Goal: Task Accomplishment & Management: Manage account settings

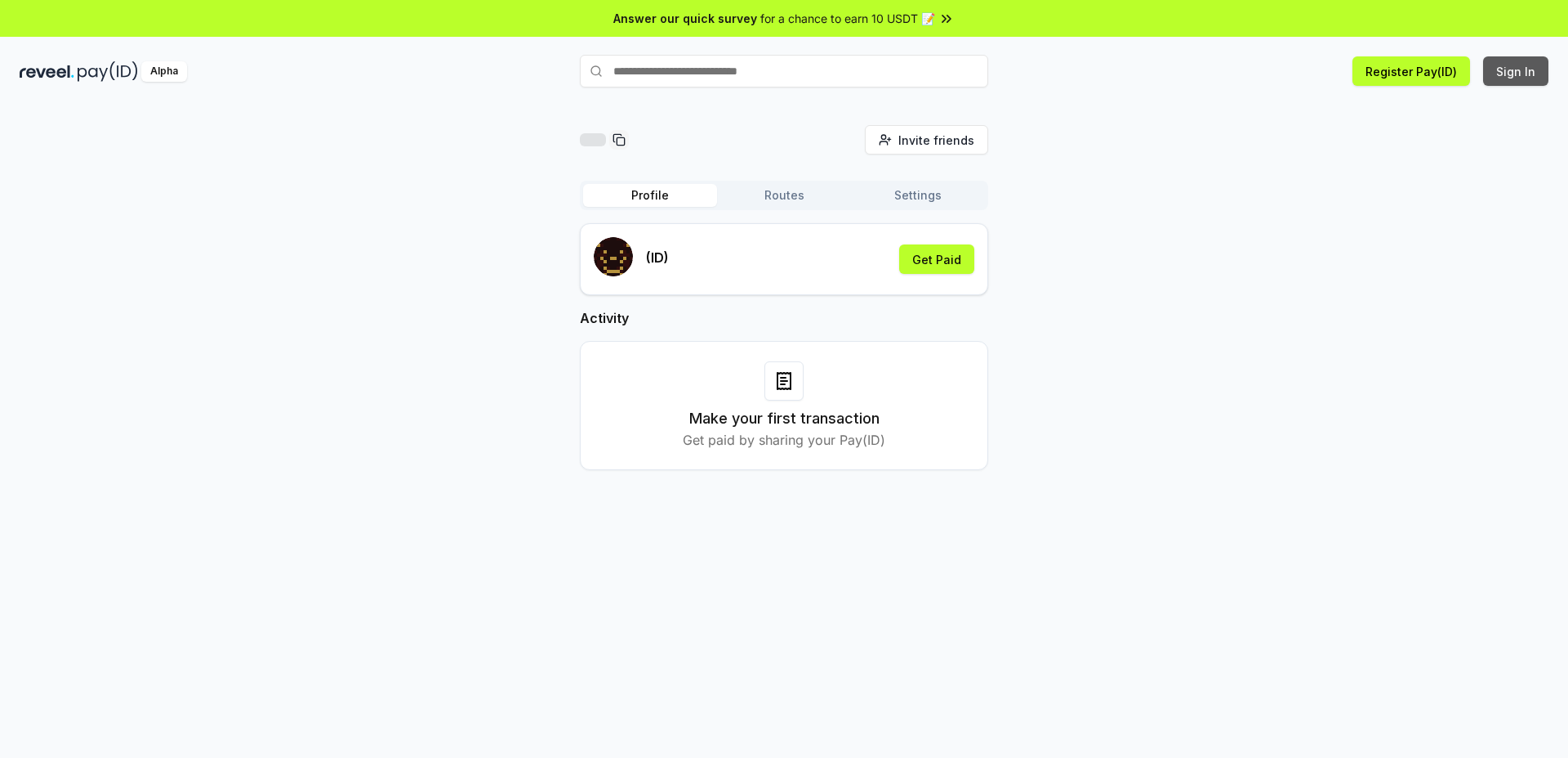
click at [1526, 71] on button "Sign In" at bounding box center [1515, 71] width 65 height 29
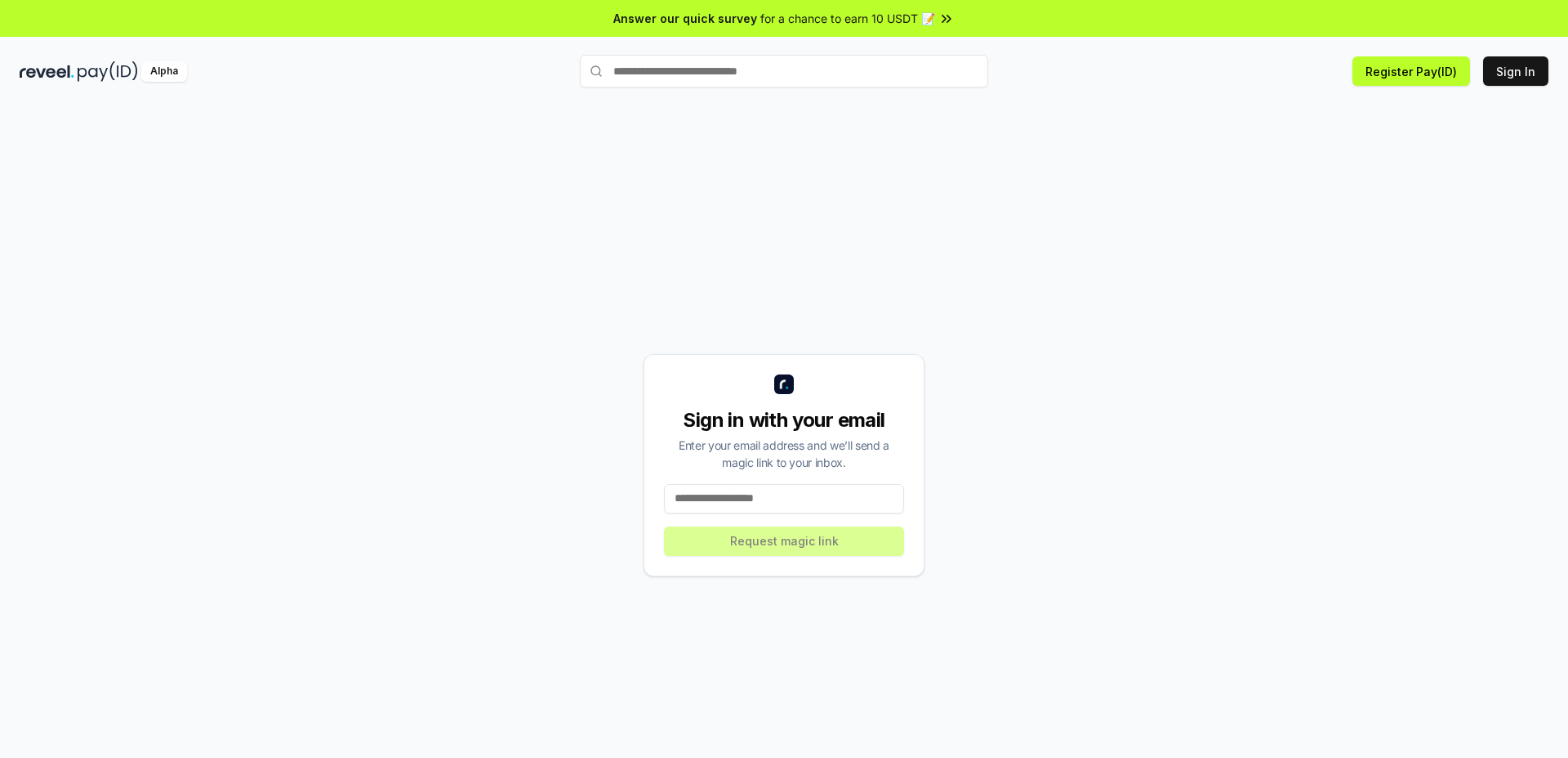
click at [807, 498] on input at bounding box center [784, 499] width 240 height 29
paste input "**********"
type input "**********"
click at [788, 543] on button "Request magic link" at bounding box center [784, 541] width 240 height 29
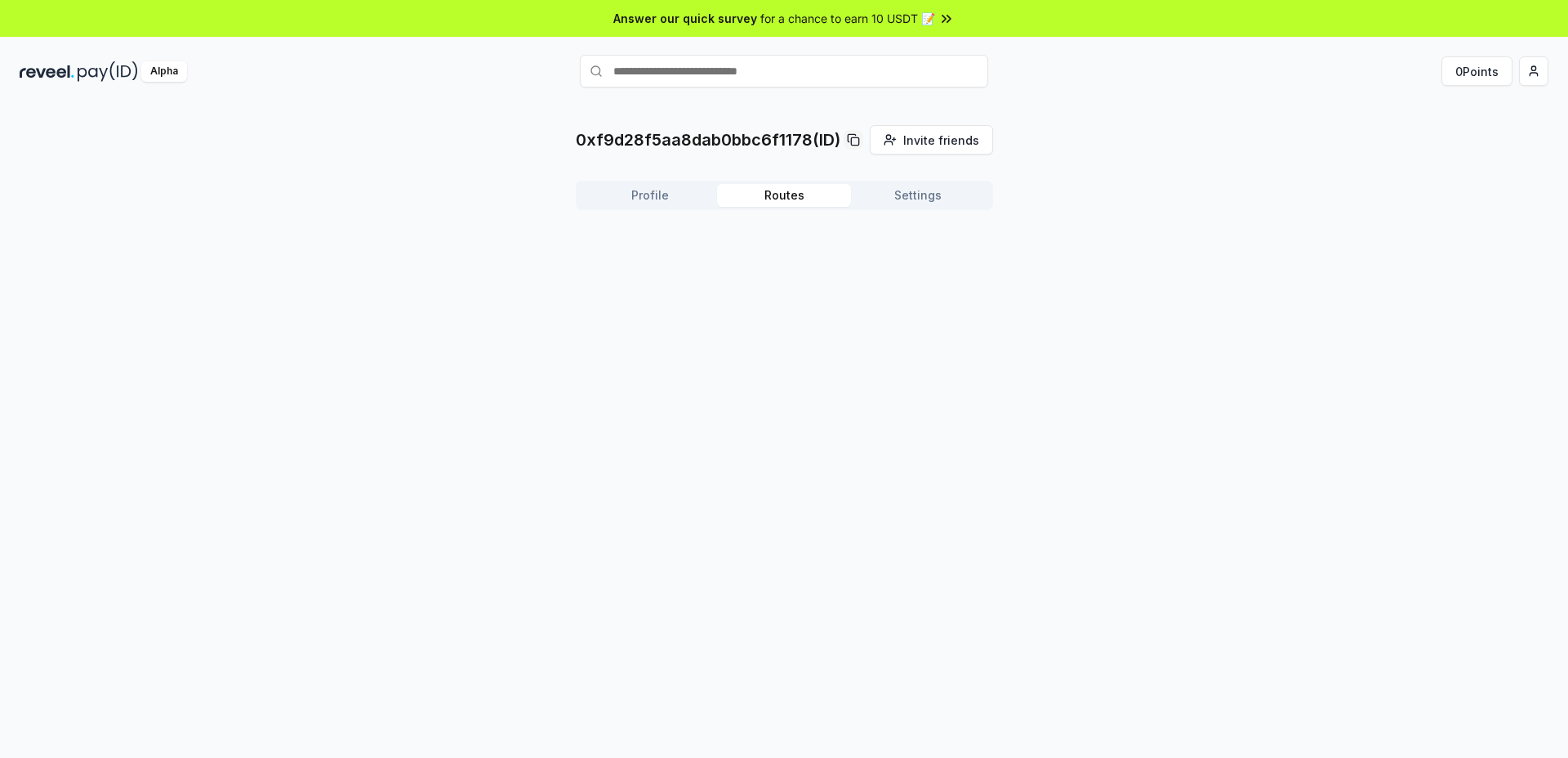
click at [775, 195] on button "Routes" at bounding box center [784, 195] width 134 height 23
click at [911, 192] on button "Settings" at bounding box center [918, 195] width 134 height 23
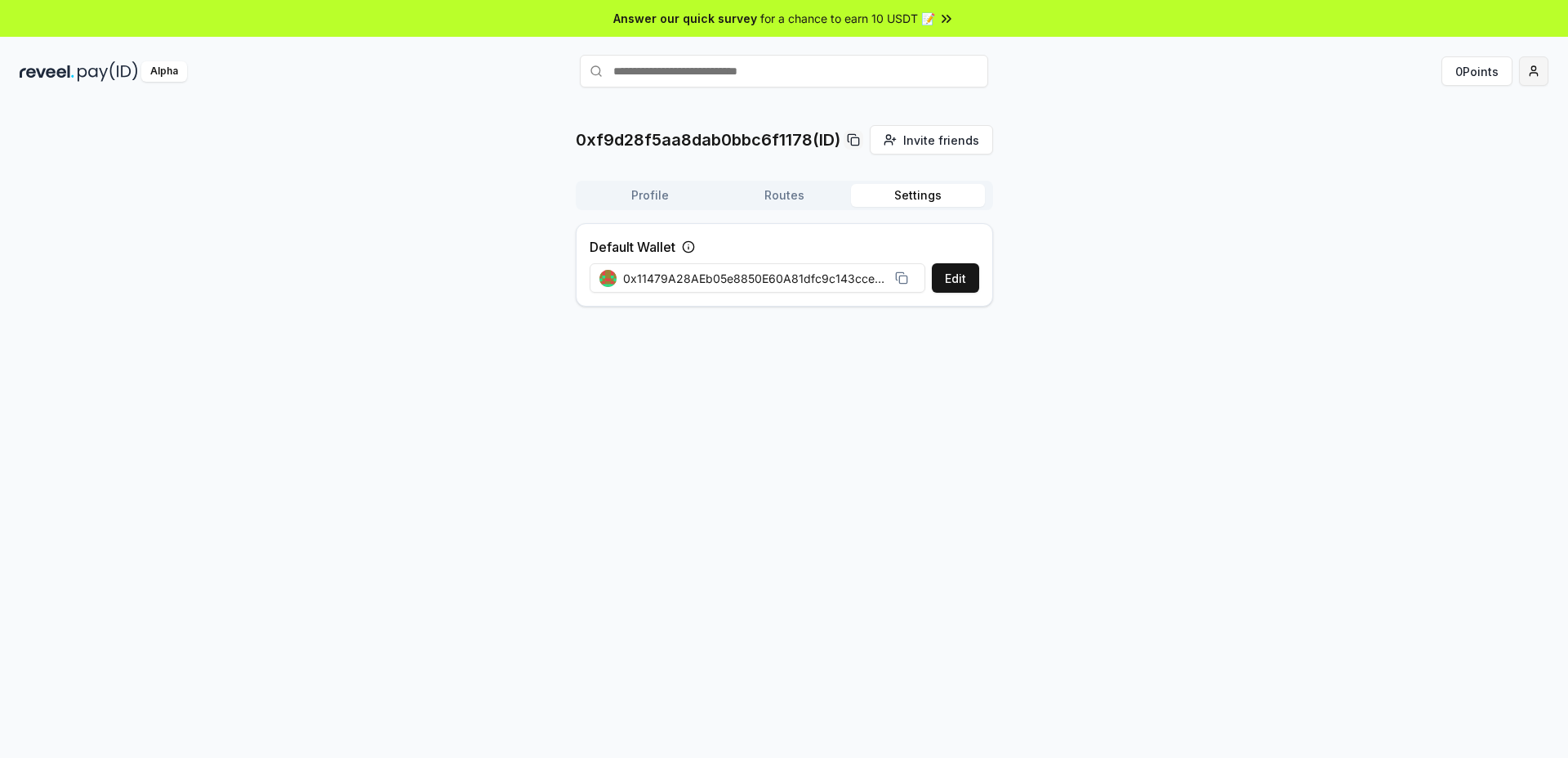
click at [1544, 69] on html "Answer our quick survey for a chance to earn 10 USDT 📝 Alpha 0 Points 0xf9d28f5…" at bounding box center [784, 379] width 1568 height 758
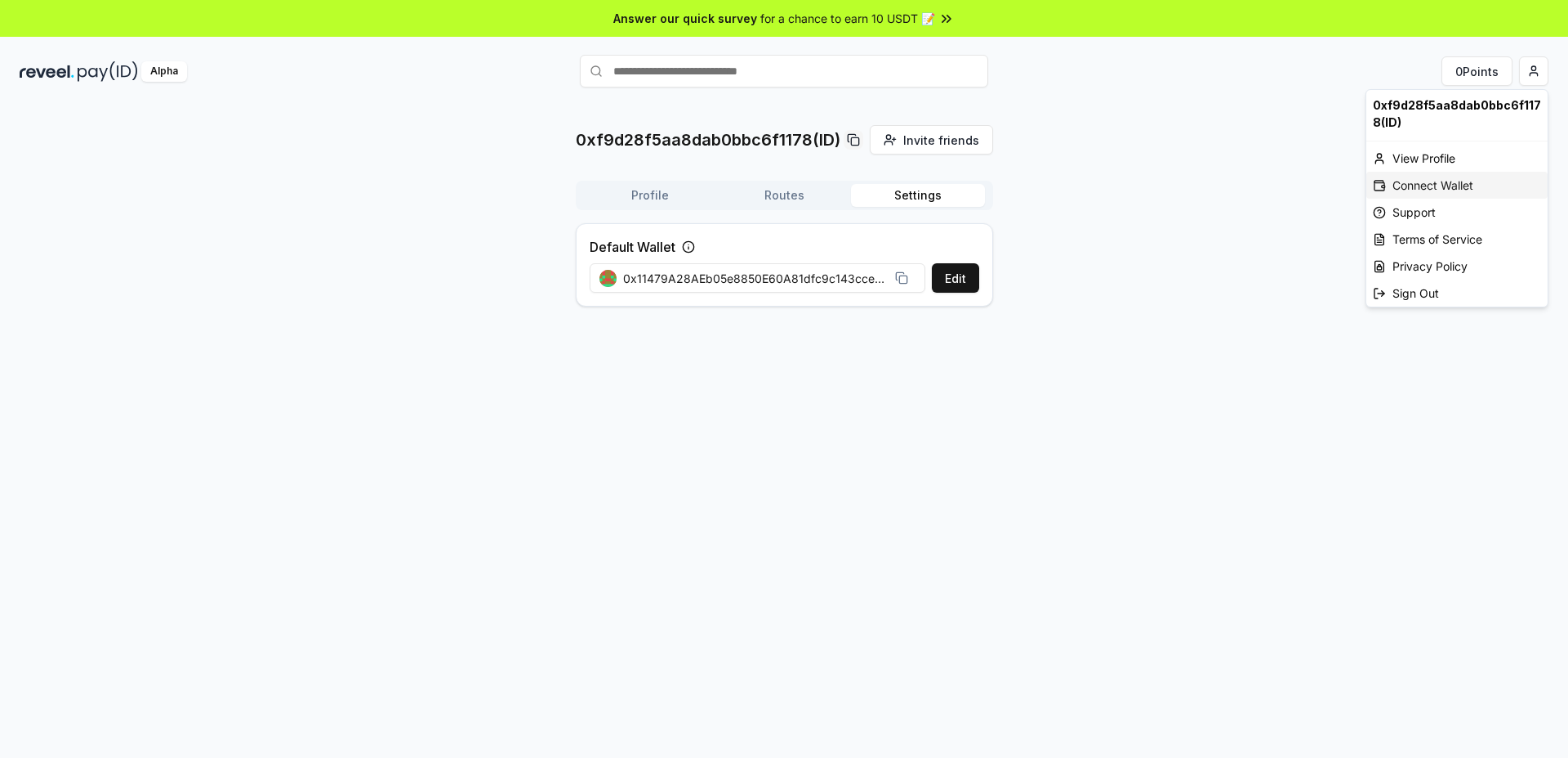
click at [1459, 185] on div "Connect Wallet" at bounding box center [1456, 185] width 181 height 27
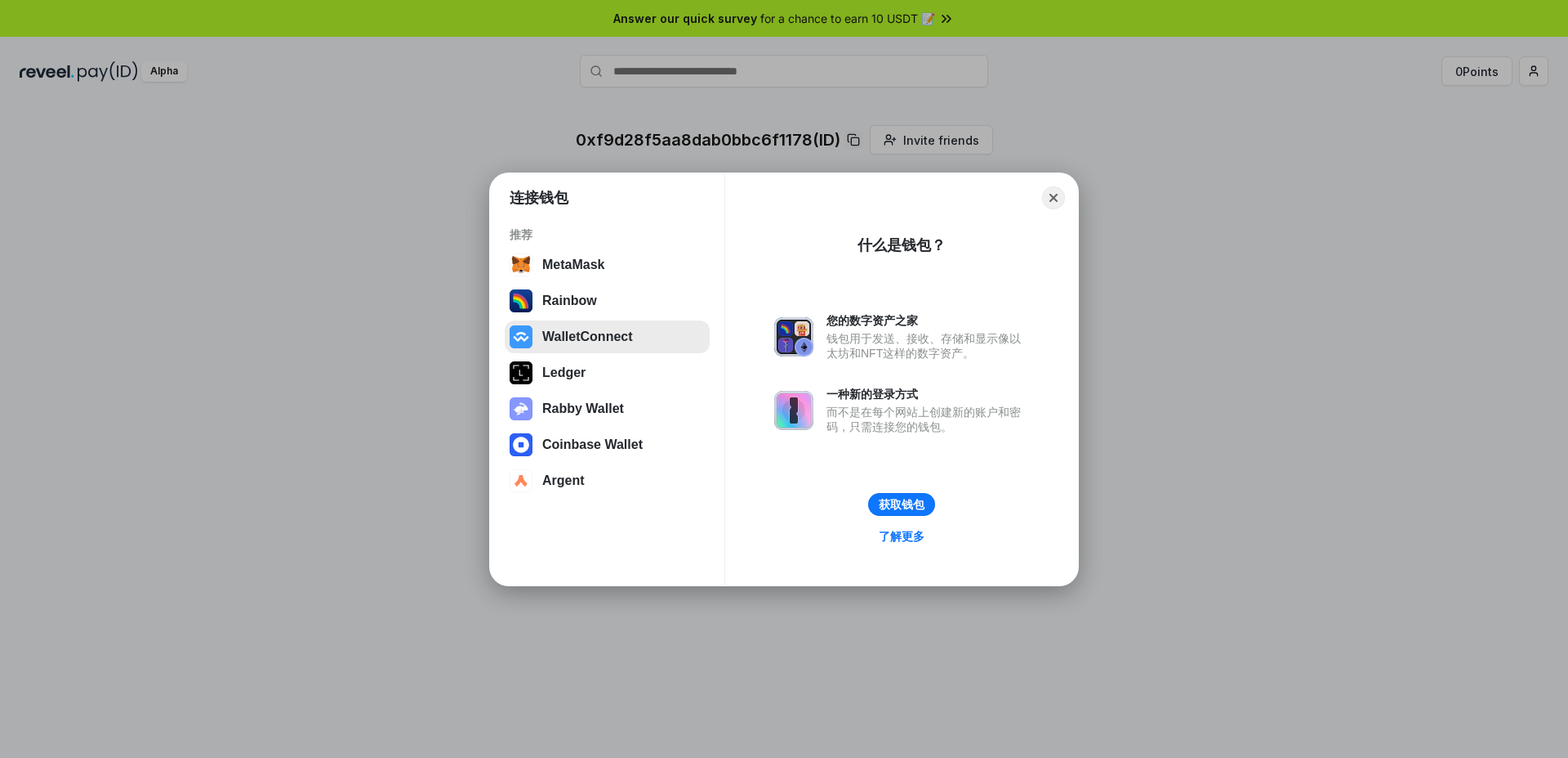
click at [599, 334] on button "WalletConnect" at bounding box center [607, 337] width 205 height 33
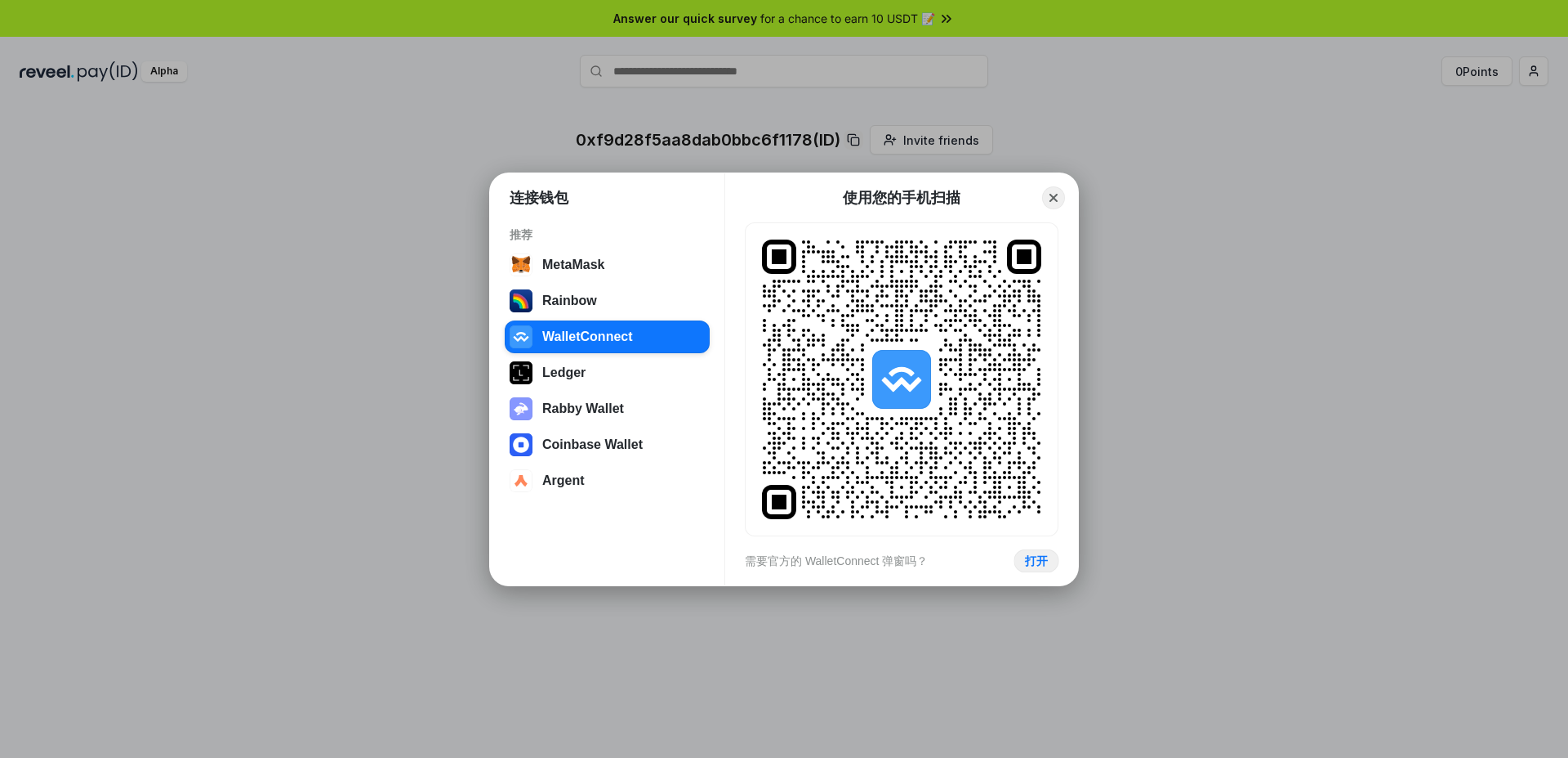
click at [1035, 565] on button "打开" at bounding box center [1036, 560] width 45 height 23
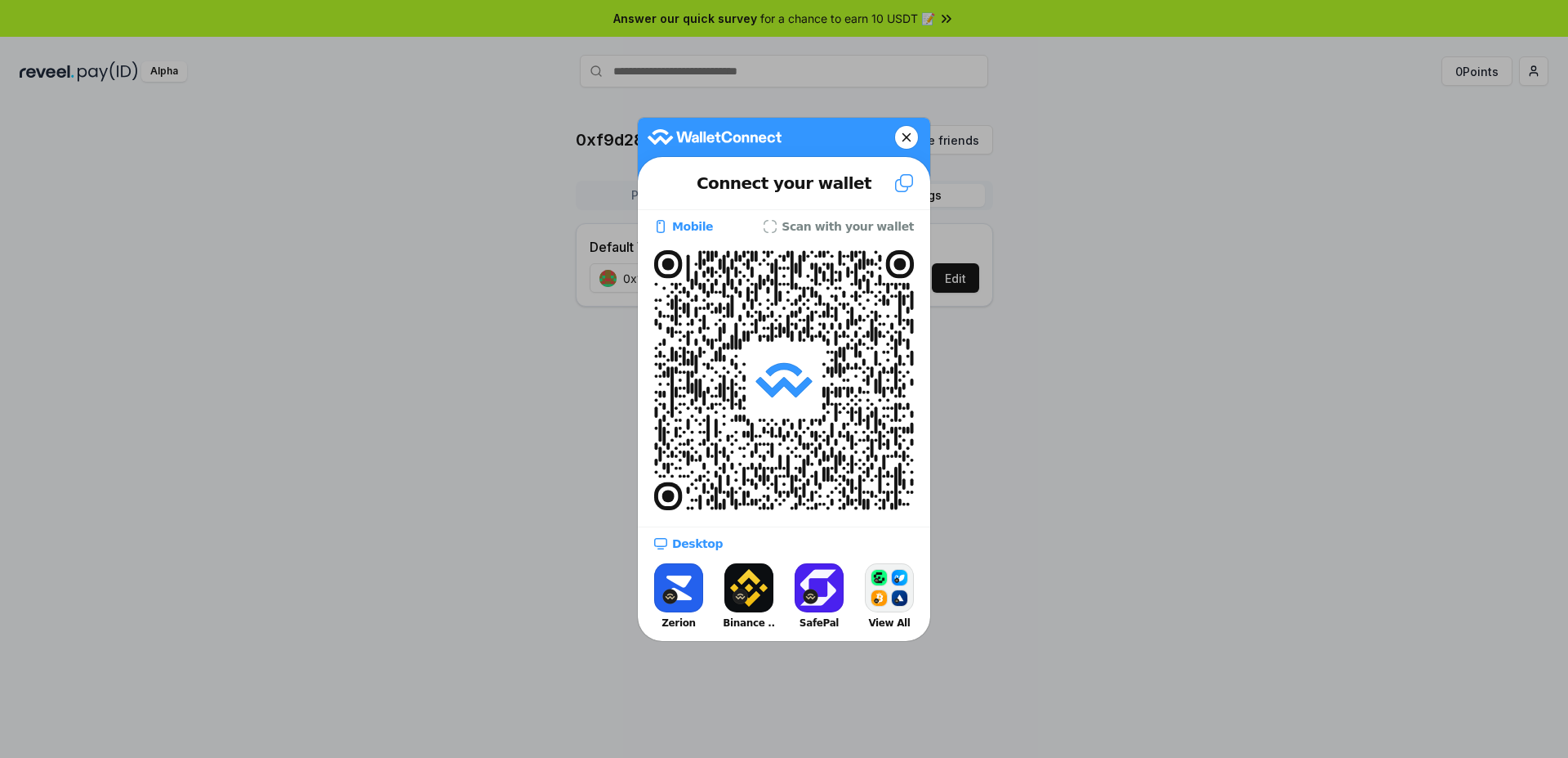
click at [747, 583] on button "Binance .." at bounding box center [748, 595] width 65 height 74
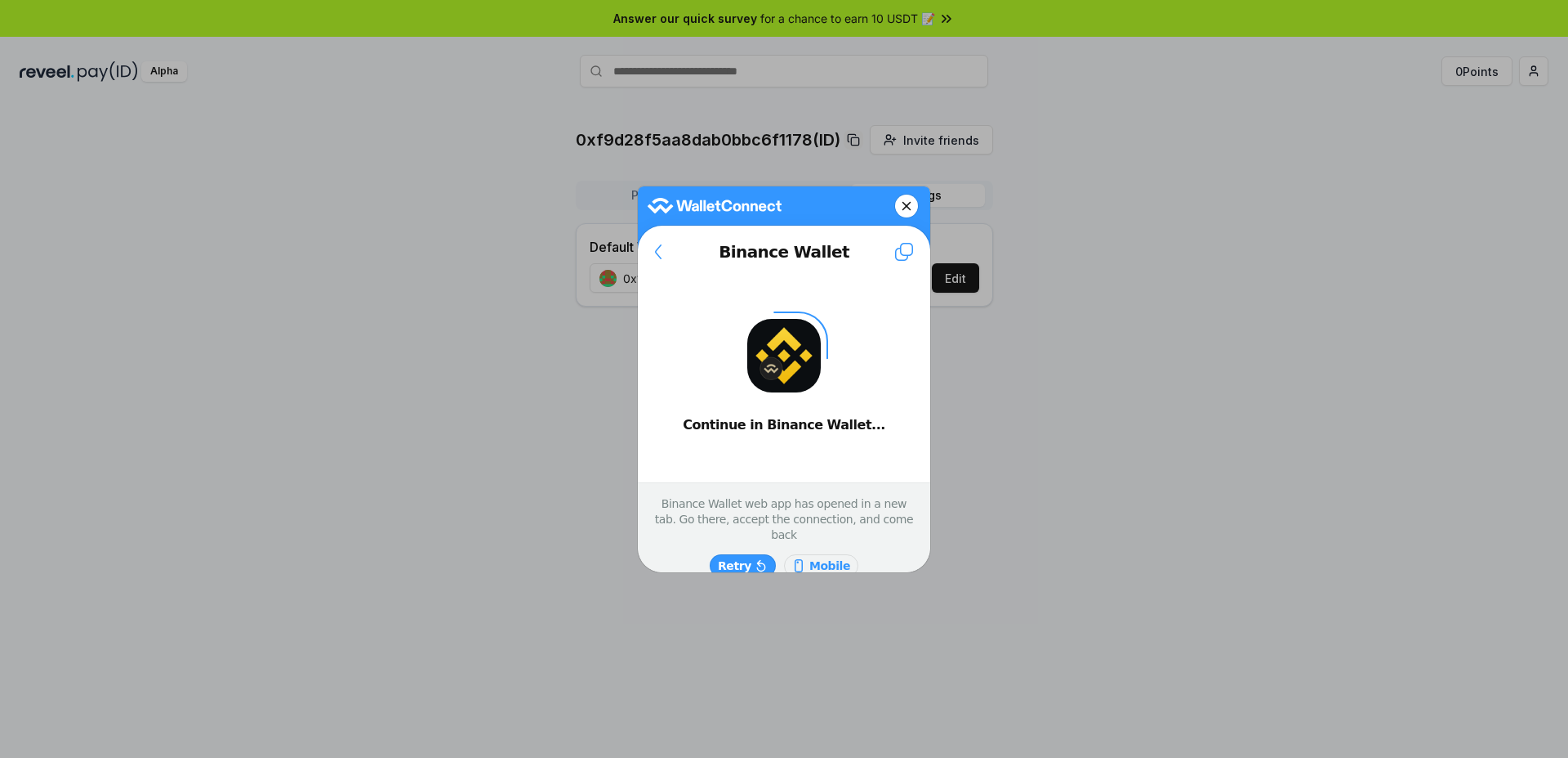
click at [0, 0] on slot "Retry" at bounding box center [0, 0] width 0 height 0
click at [655, 256] on button at bounding box center [658, 251] width 41 height 39
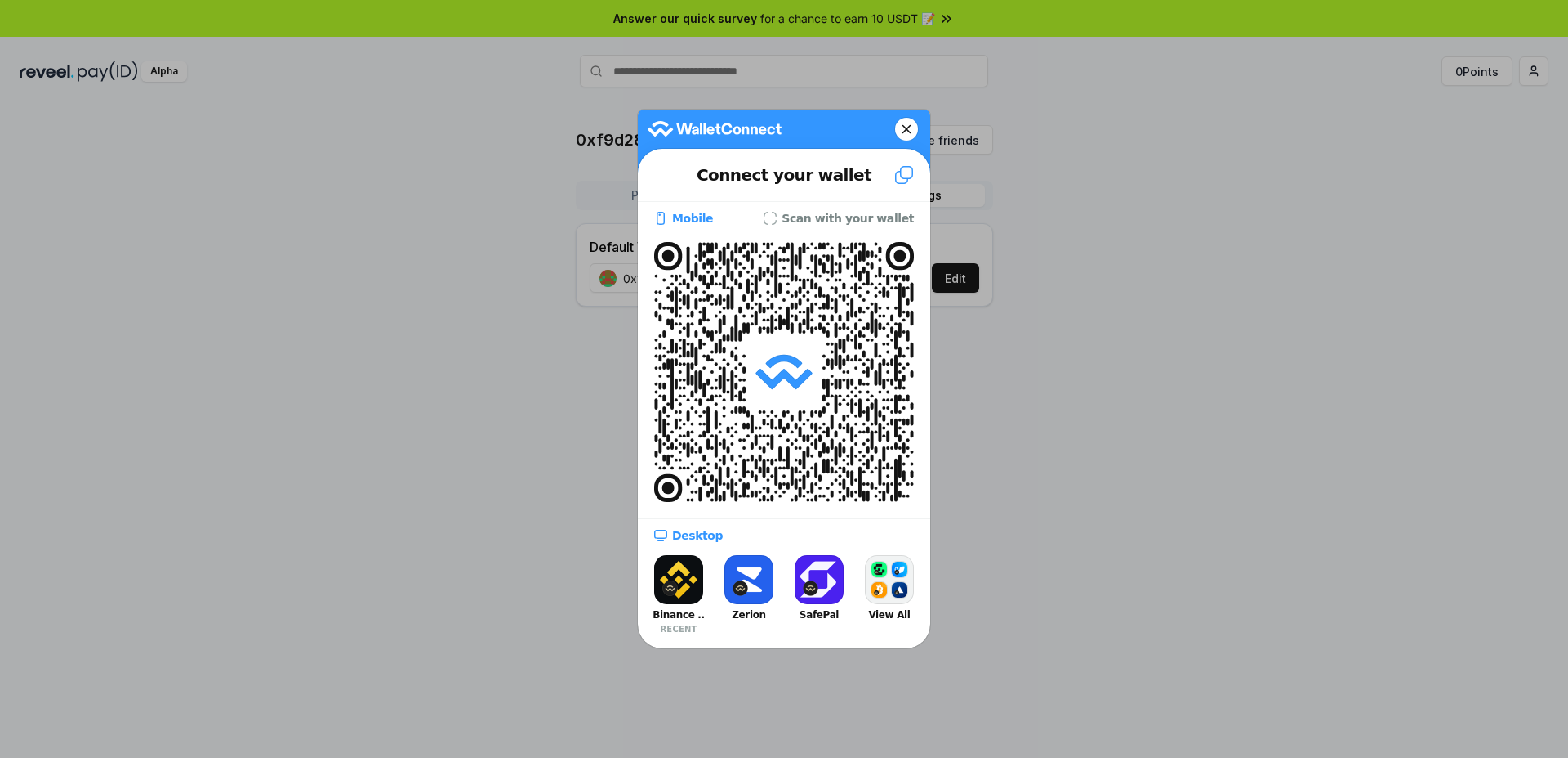
click at [0, 0] on slot "Scan with your wallet" at bounding box center [0, 0] width 0 height 0
click at [909, 133] on icon at bounding box center [907, 129] width 10 height 23
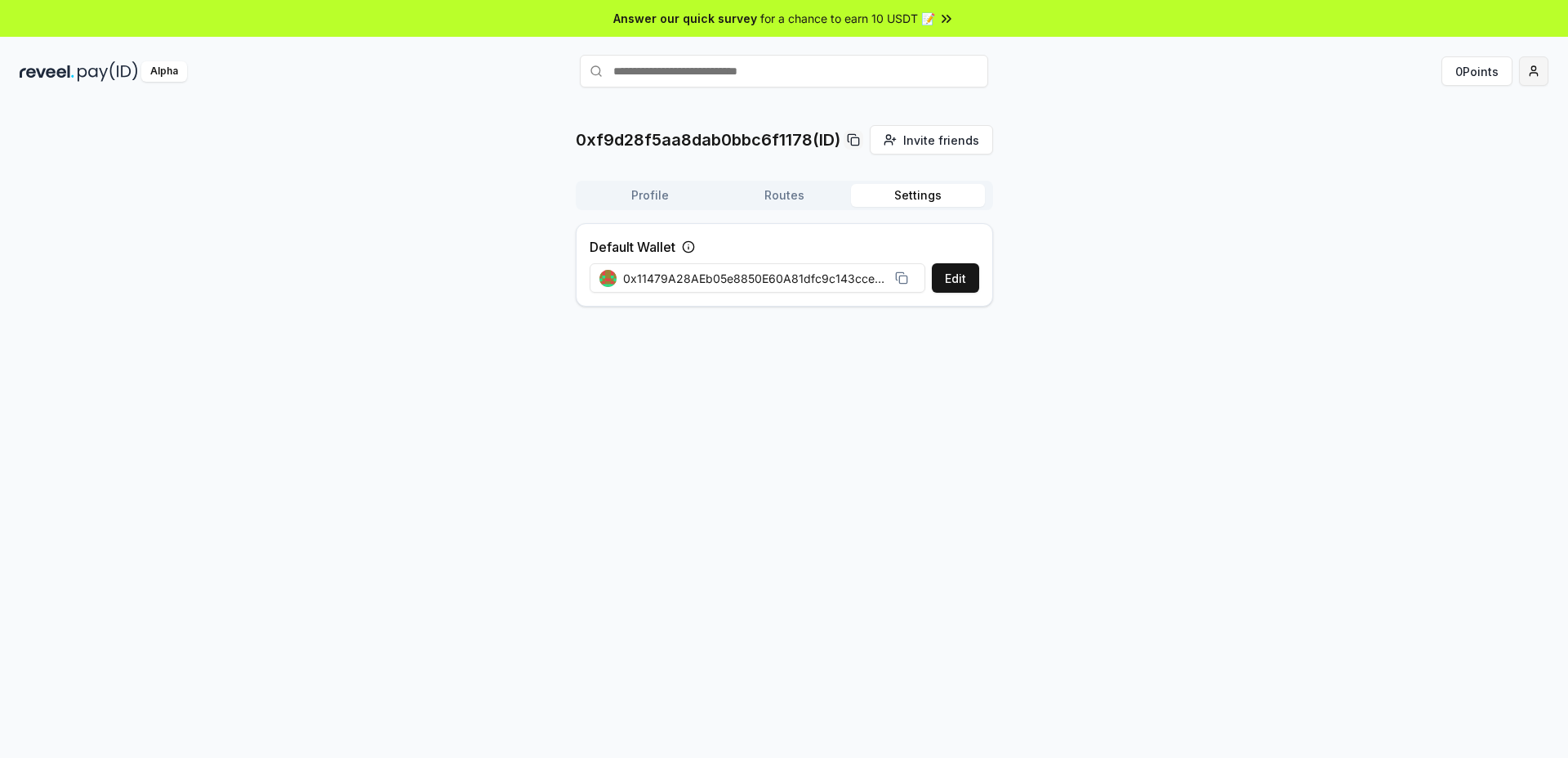
click at [1538, 79] on html "Answer our quick survey for a chance to earn 10 USDT 📝 Alpha 0 Points 0xf9d28f5…" at bounding box center [784, 379] width 1568 height 758
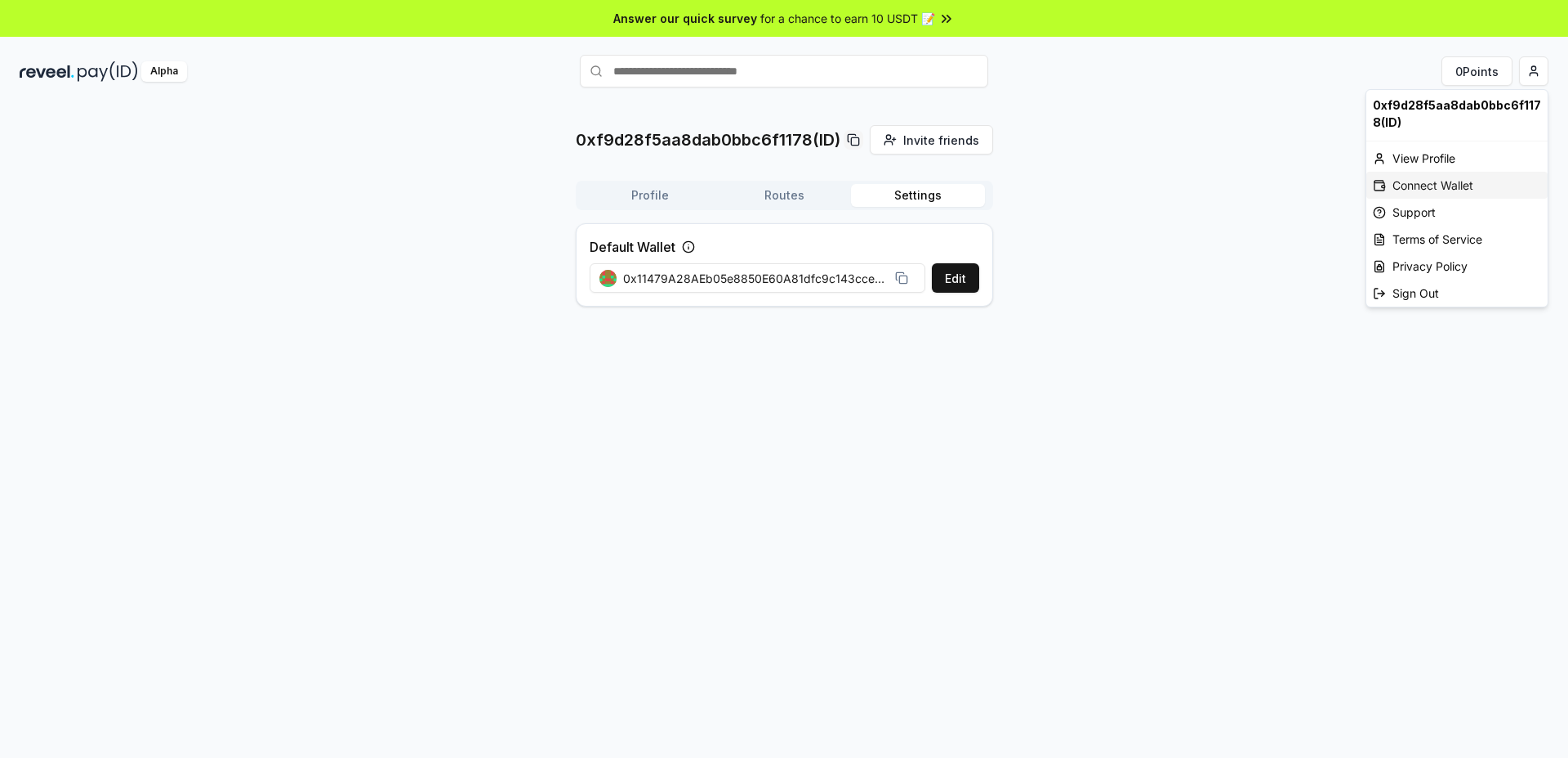
click at [1450, 184] on div "Connect Wallet" at bounding box center [1456, 185] width 181 height 27
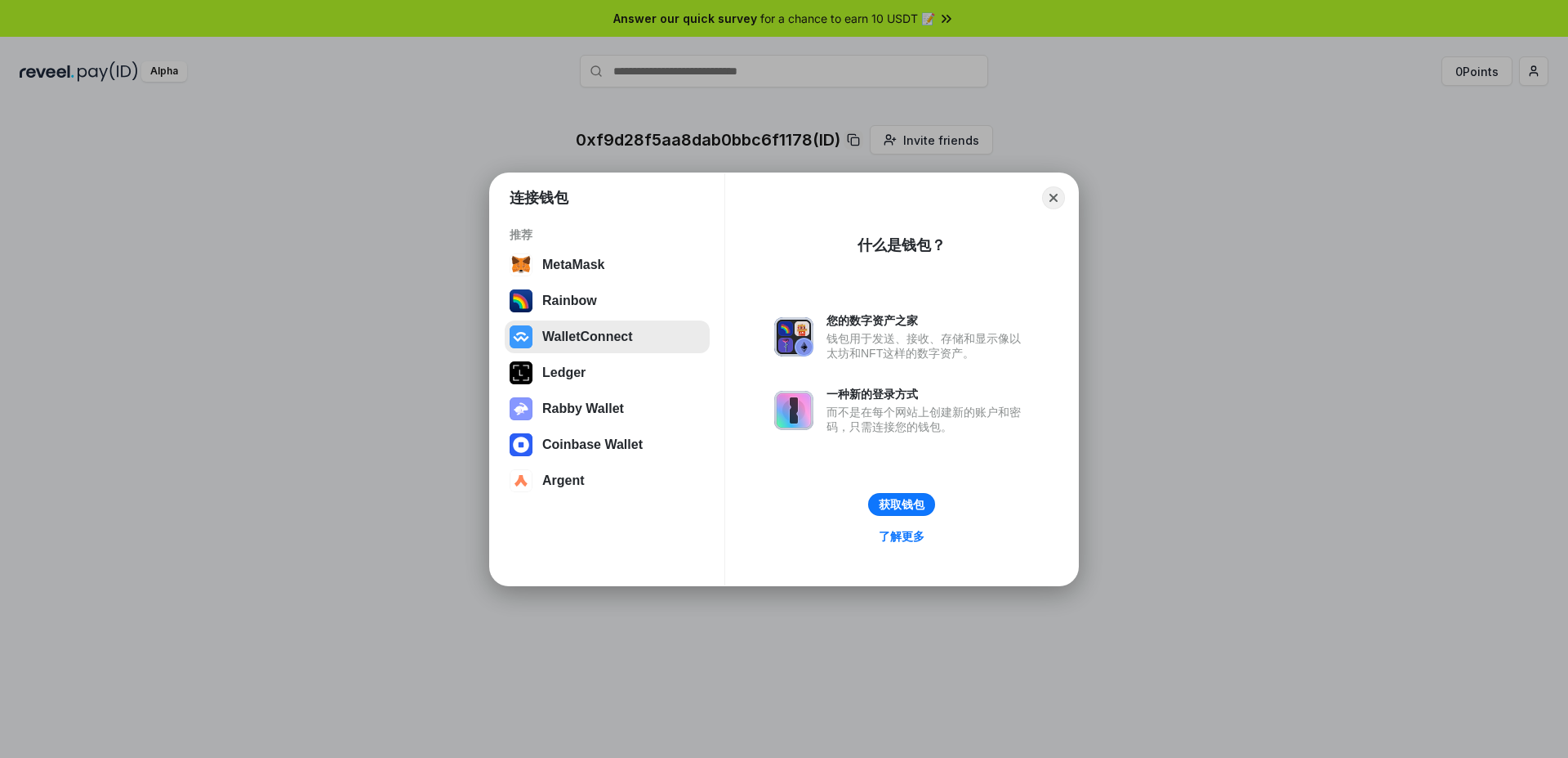
click at [597, 340] on button "WalletConnect" at bounding box center [607, 337] width 205 height 33
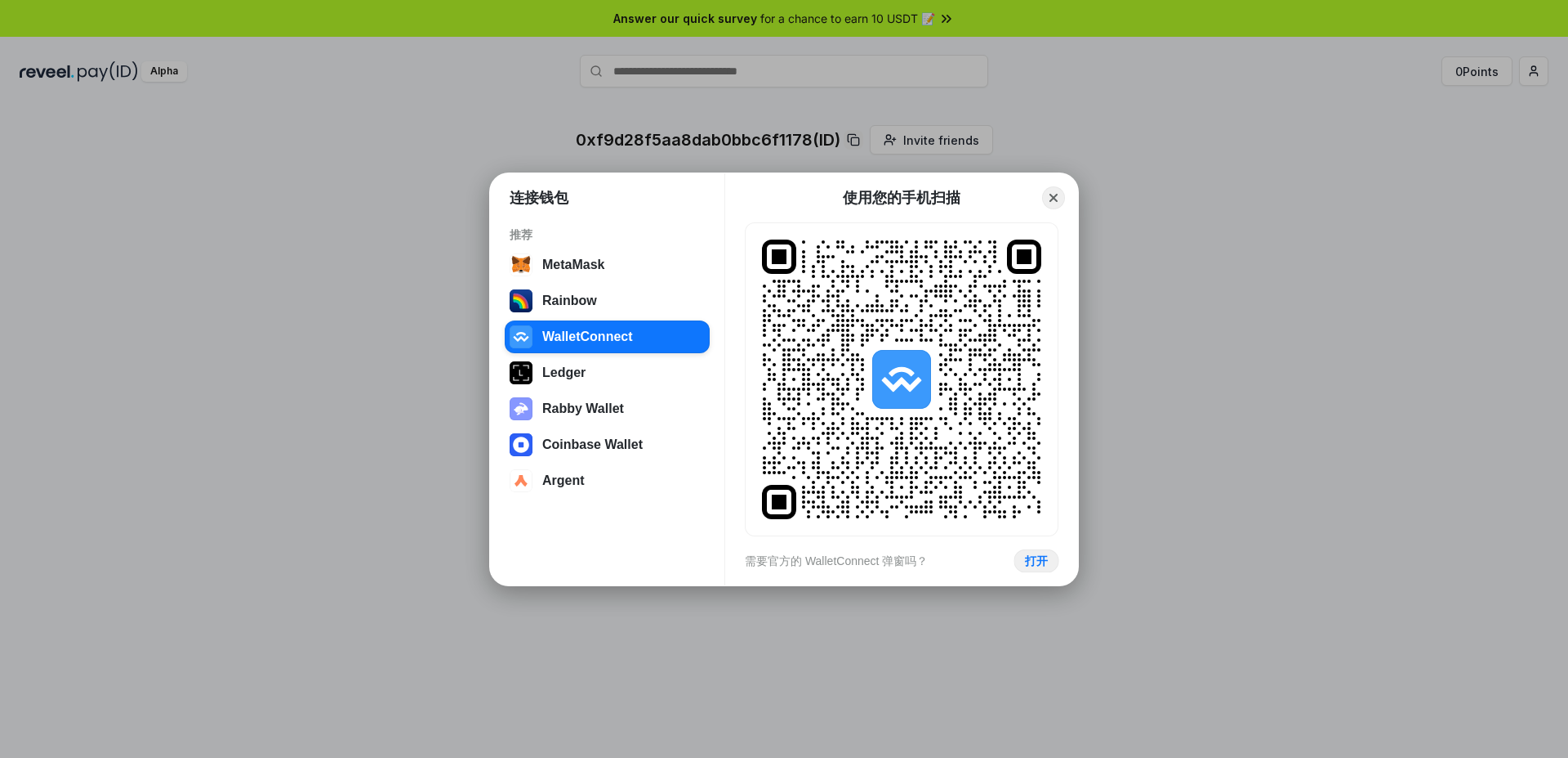
click at [1041, 552] on button "打开" at bounding box center [1036, 560] width 45 height 23
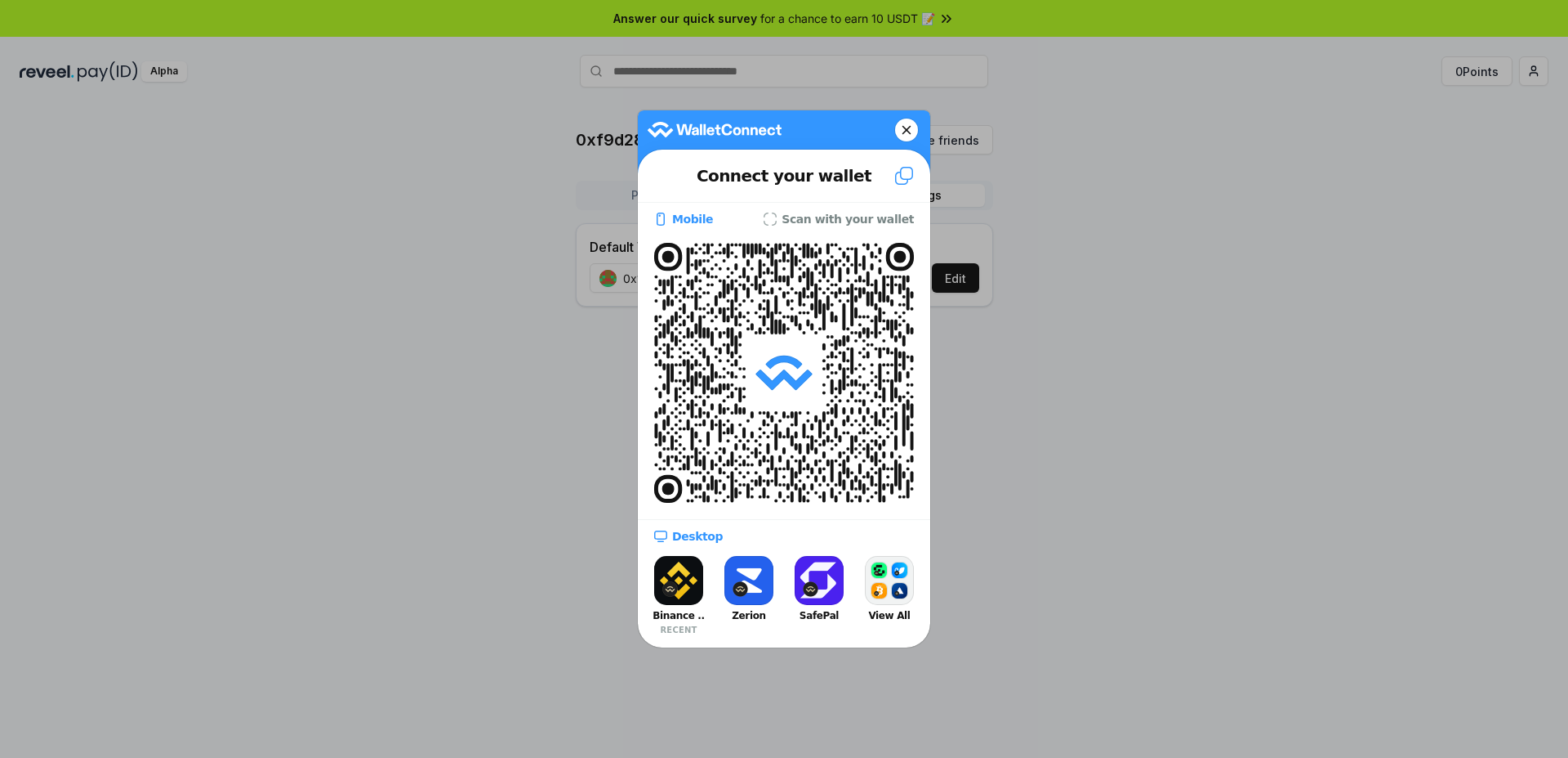
click at [902, 580] on button "View All" at bounding box center [889, 595] width 65 height 87
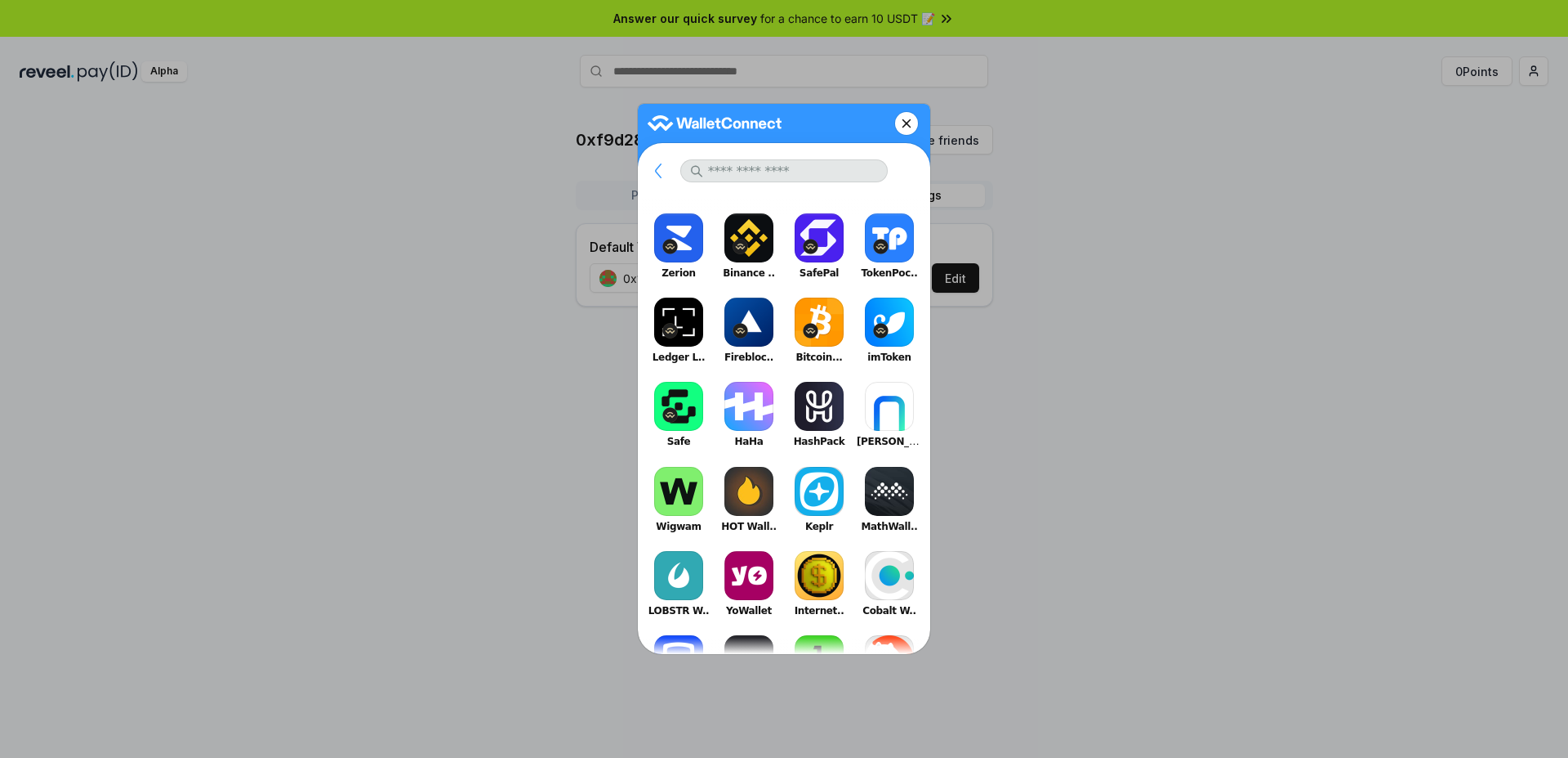
click at [751, 230] on button "Binance .." at bounding box center [748, 246] width 65 height 74
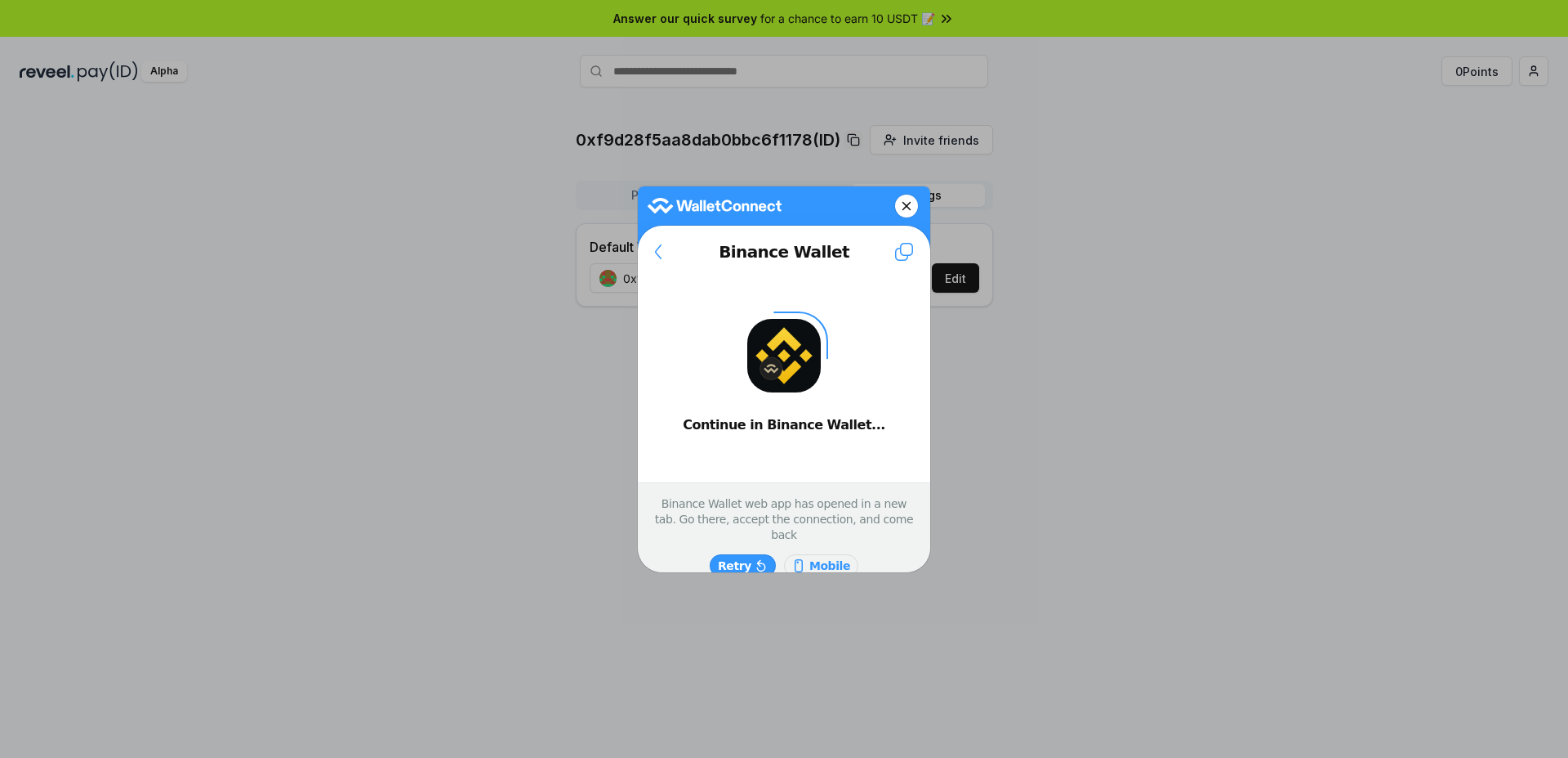
click at [655, 251] on button at bounding box center [658, 251] width 41 height 39
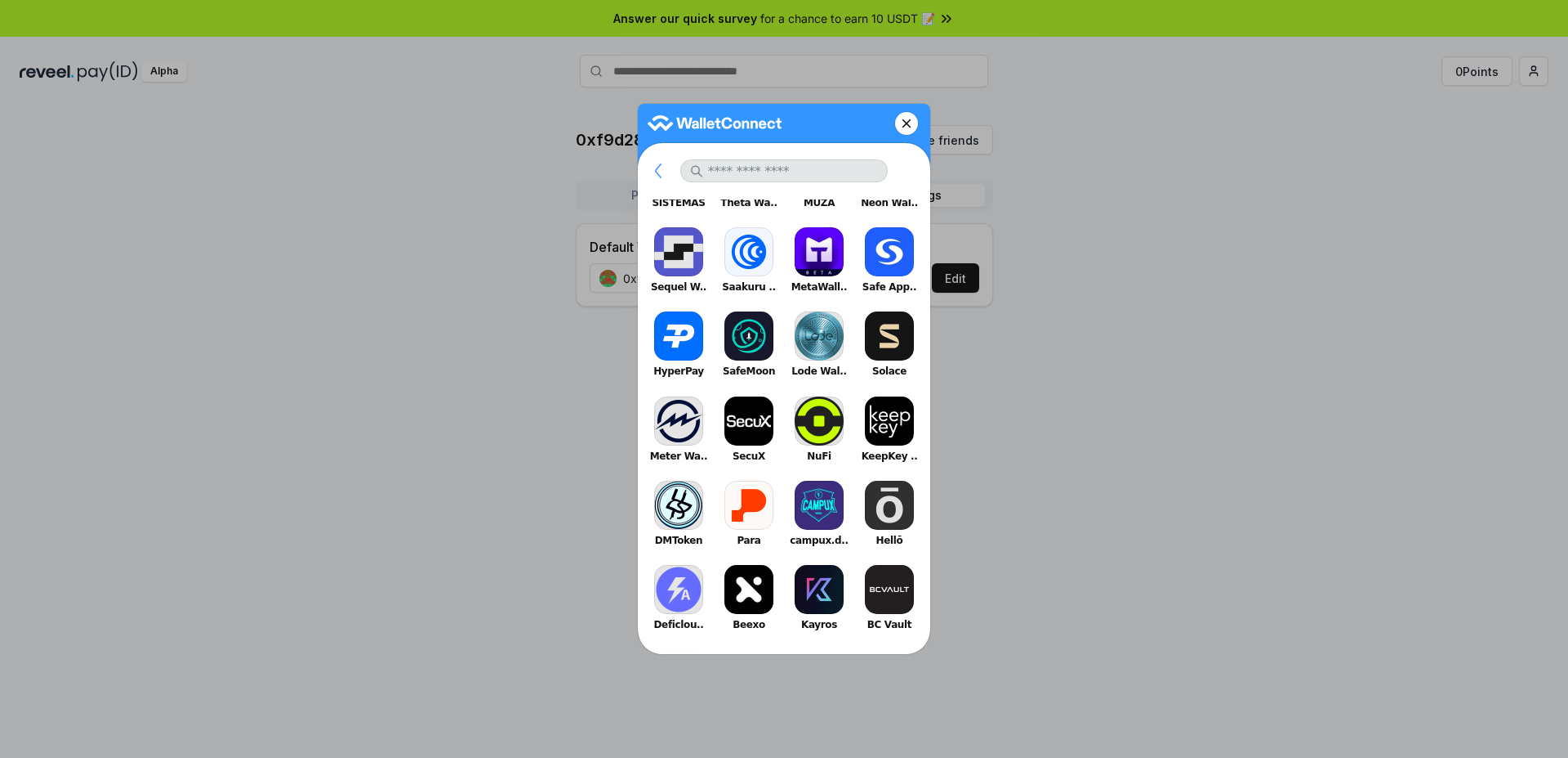
scroll to position [1534, 0]
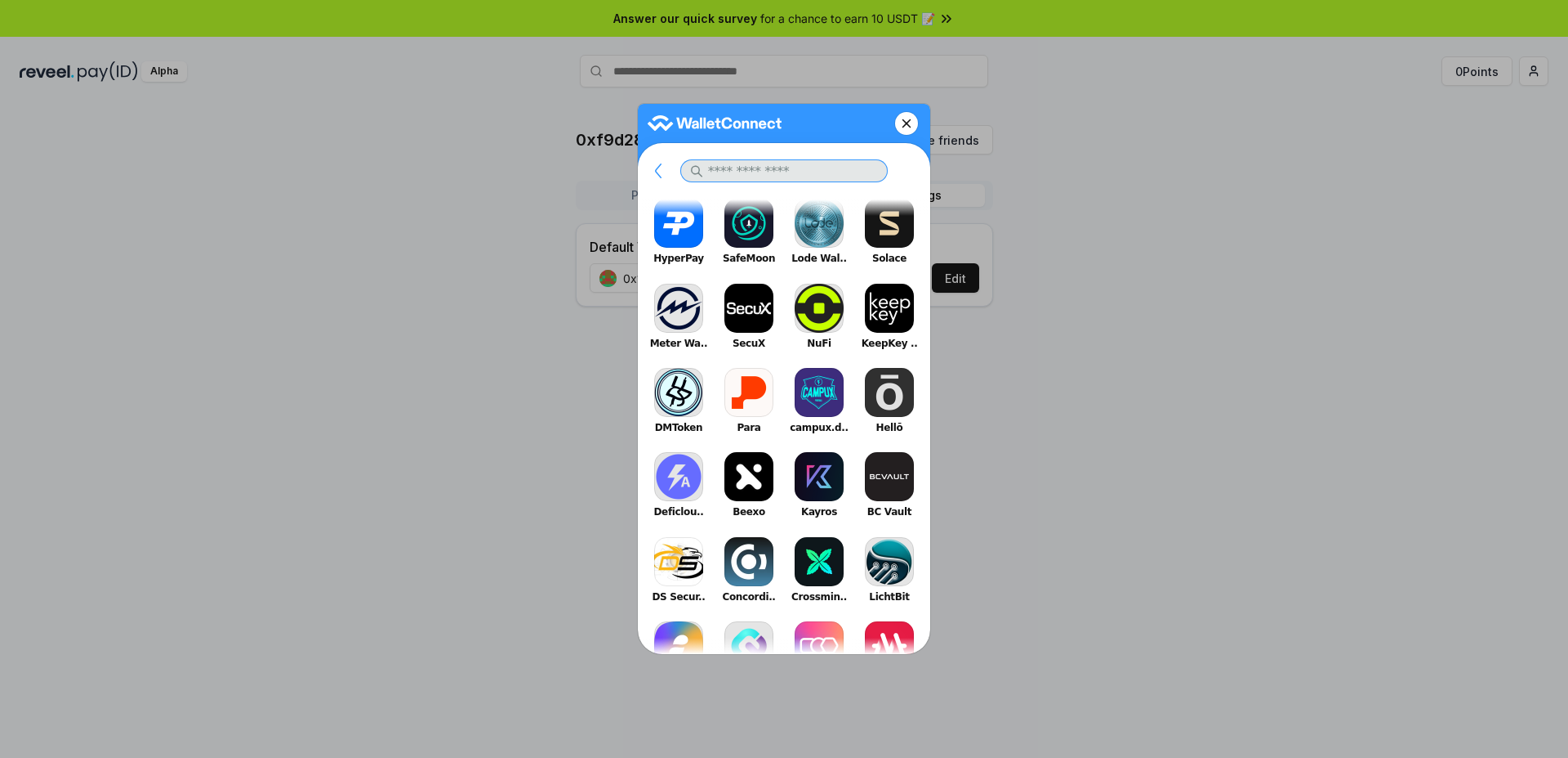
click at [781, 173] on input "text" at bounding box center [784, 171] width 208 height 23
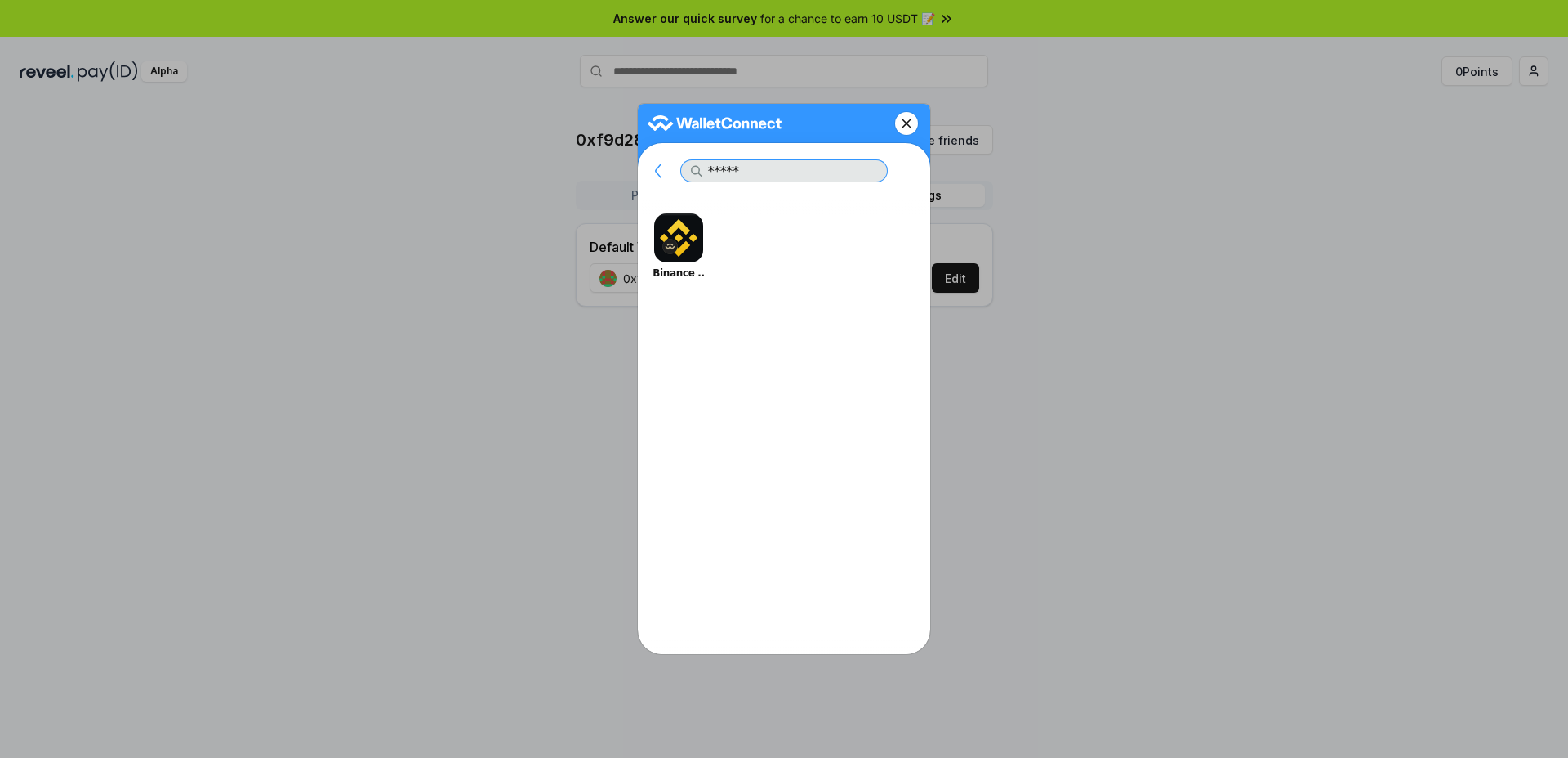
type input "*****"
click at [696, 223] on button "Binance .." at bounding box center [678, 246] width 65 height 74
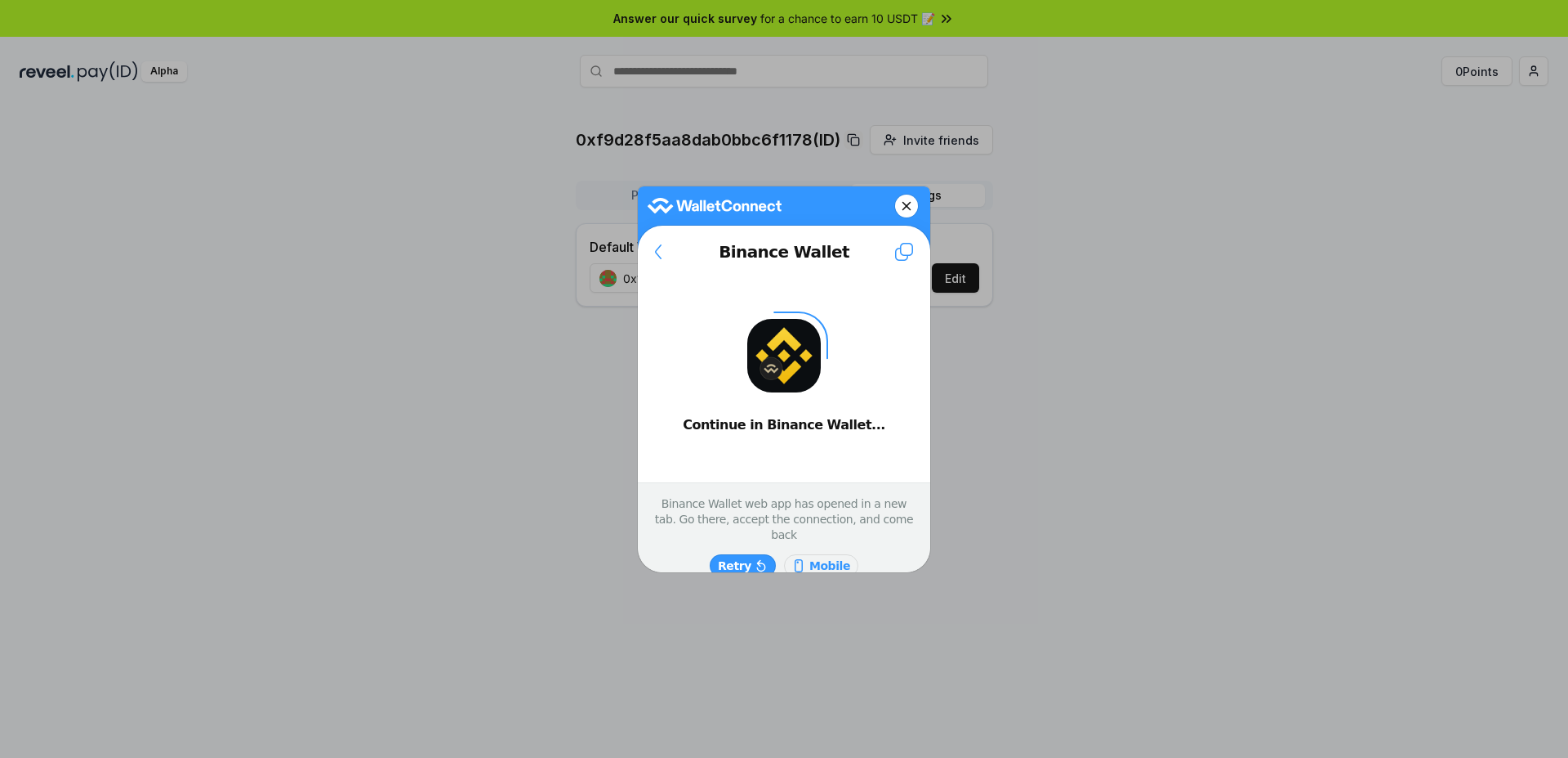
click at [666, 252] on button at bounding box center [658, 251] width 41 height 39
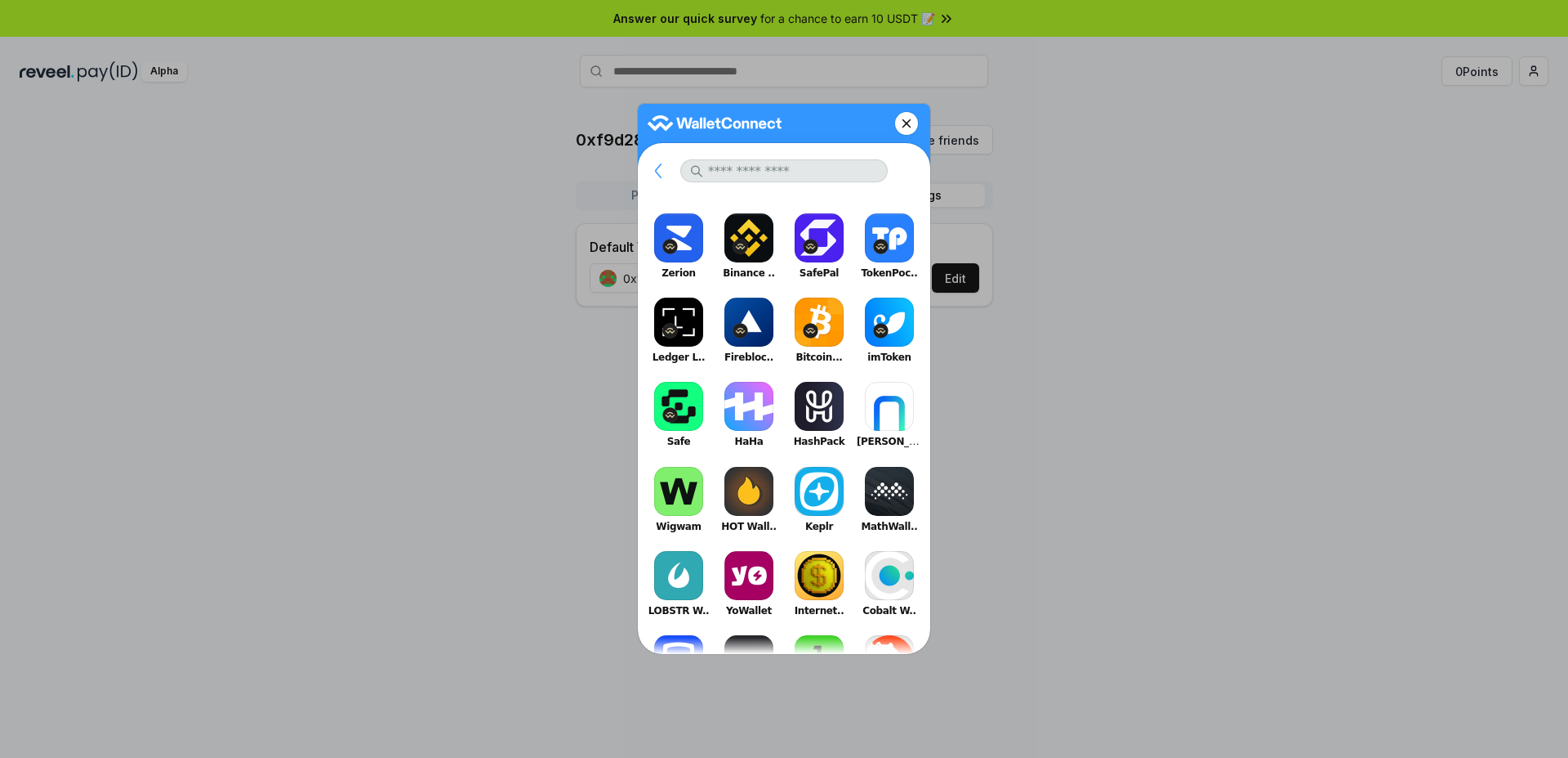
click at [666, 171] on button at bounding box center [658, 171] width 41 height 39
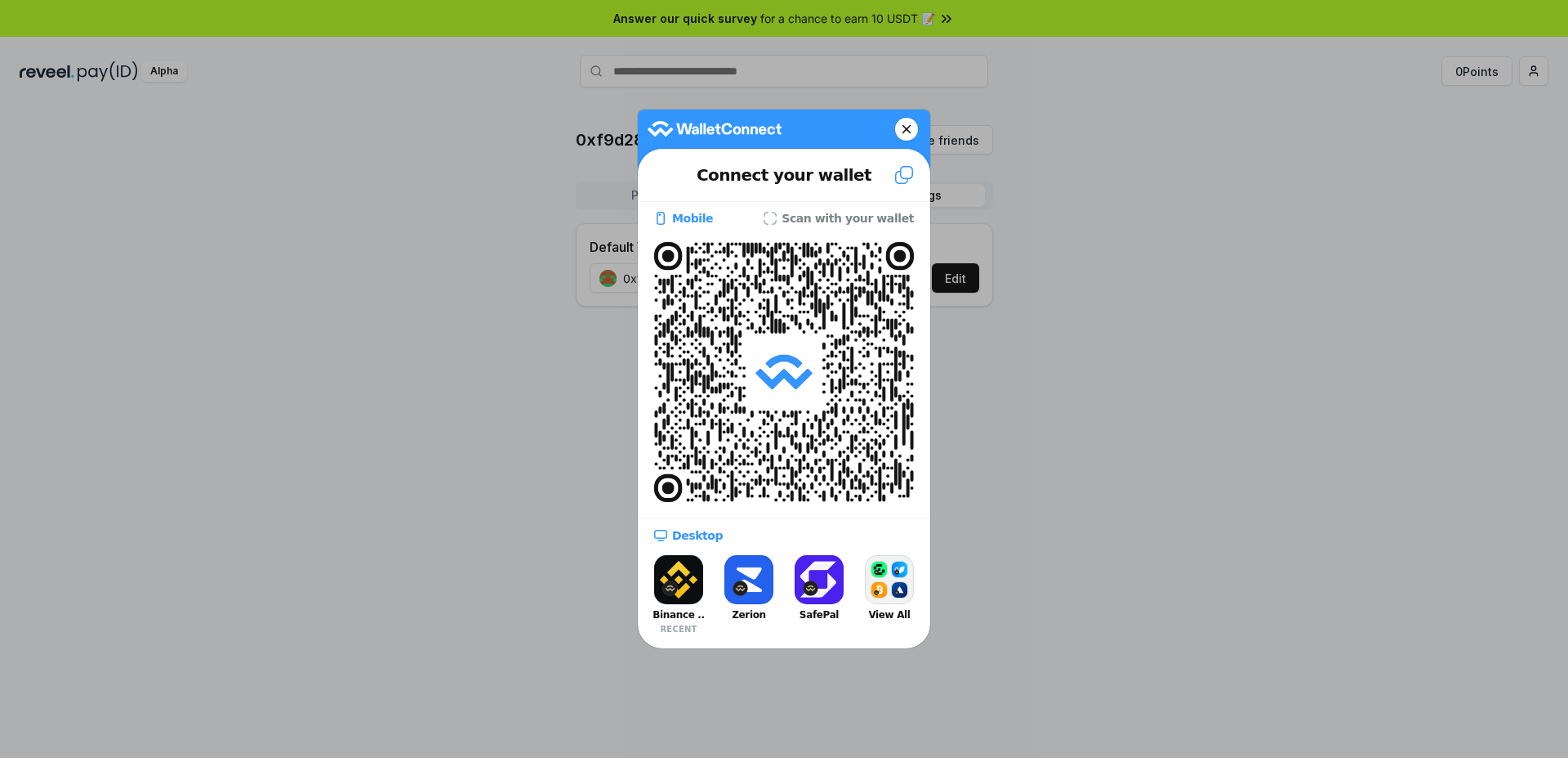
click at [0, 0] on slot "Scan with your wallet" at bounding box center [0, 0] width 0 height 0
click at [0, 0] on slot "Mobile" at bounding box center [0, 0] width 0 height 0
click at [901, 134] on button at bounding box center [907, 129] width 23 height 23
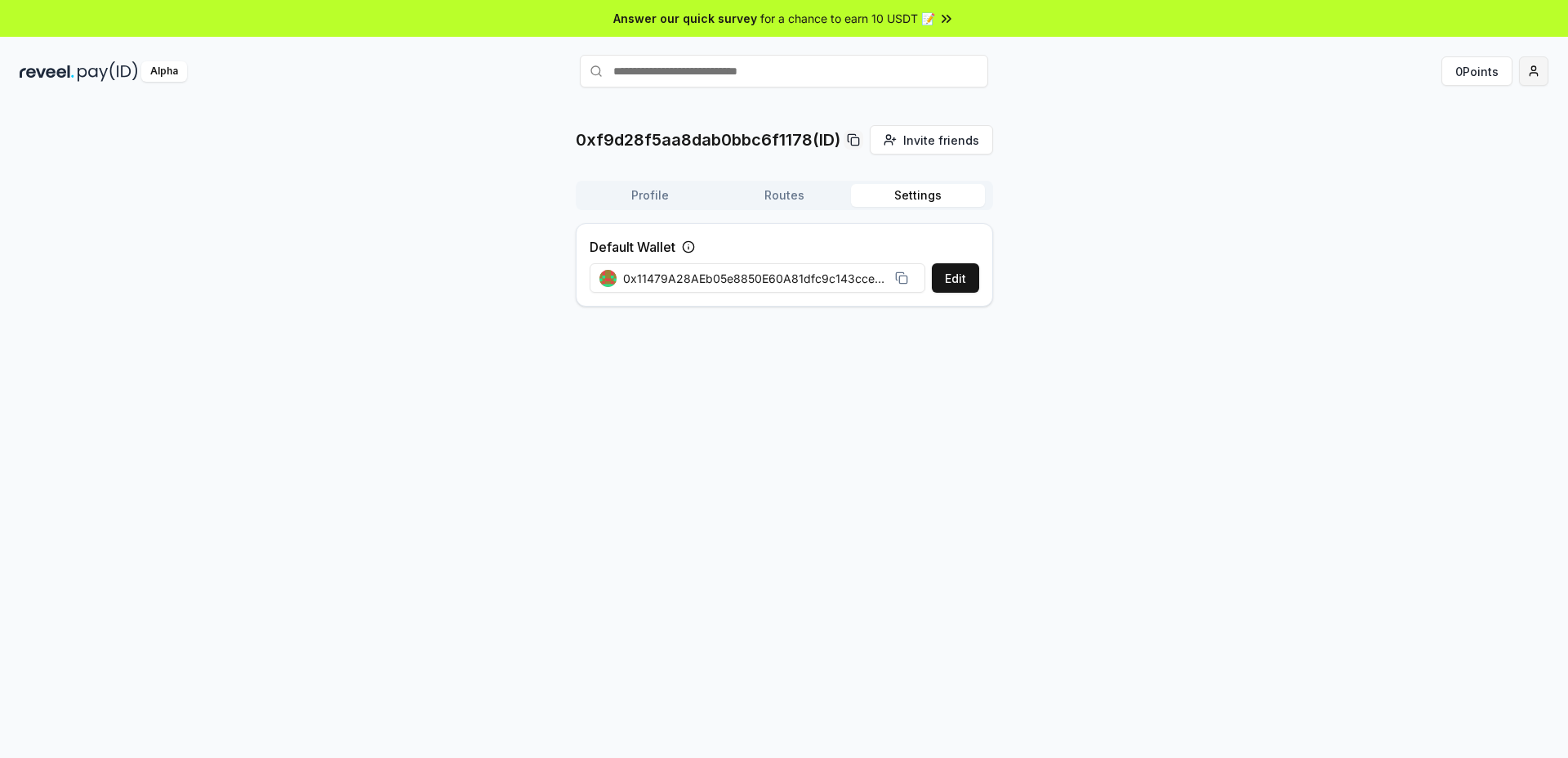
click at [1540, 70] on html "Answer our quick survey for a chance to earn 10 USDT 📝 Alpha 0 Points 0xf9d28f5…" at bounding box center [784, 379] width 1568 height 758
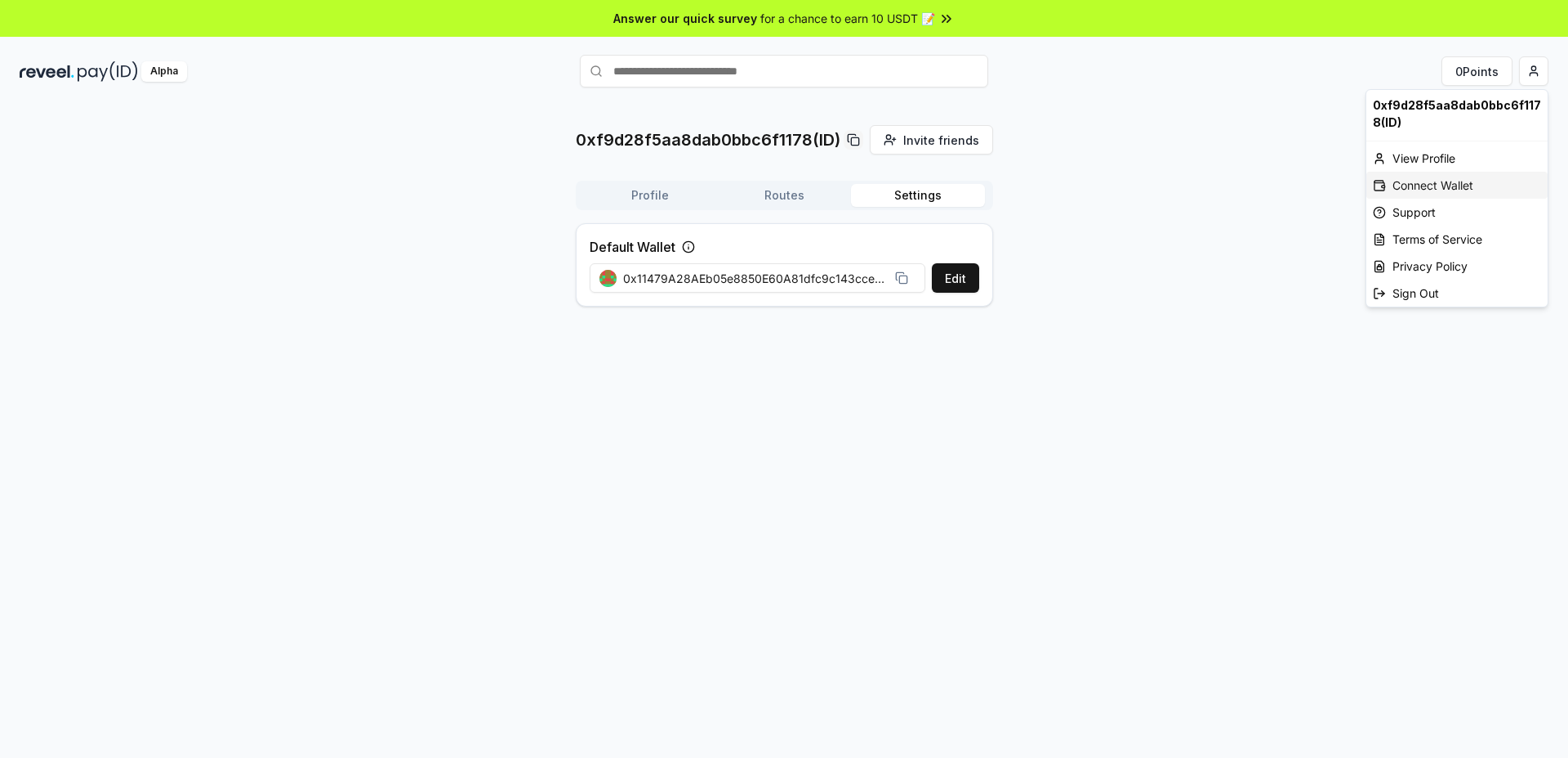
click at [1461, 195] on div "Connect Wallet" at bounding box center [1456, 185] width 181 height 27
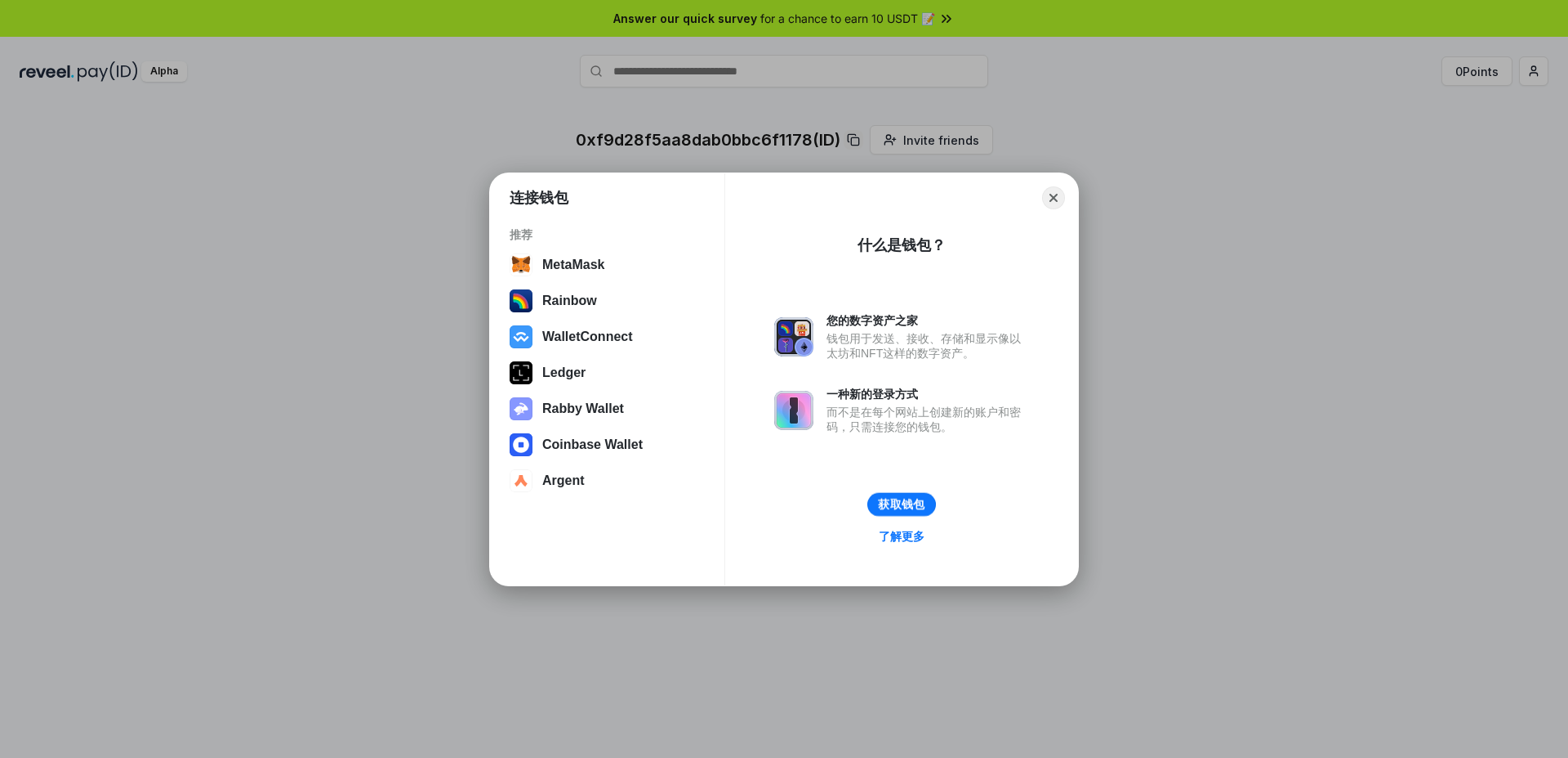
click at [909, 511] on button "获取钱包" at bounding box center [901, 503] width 68 height 23
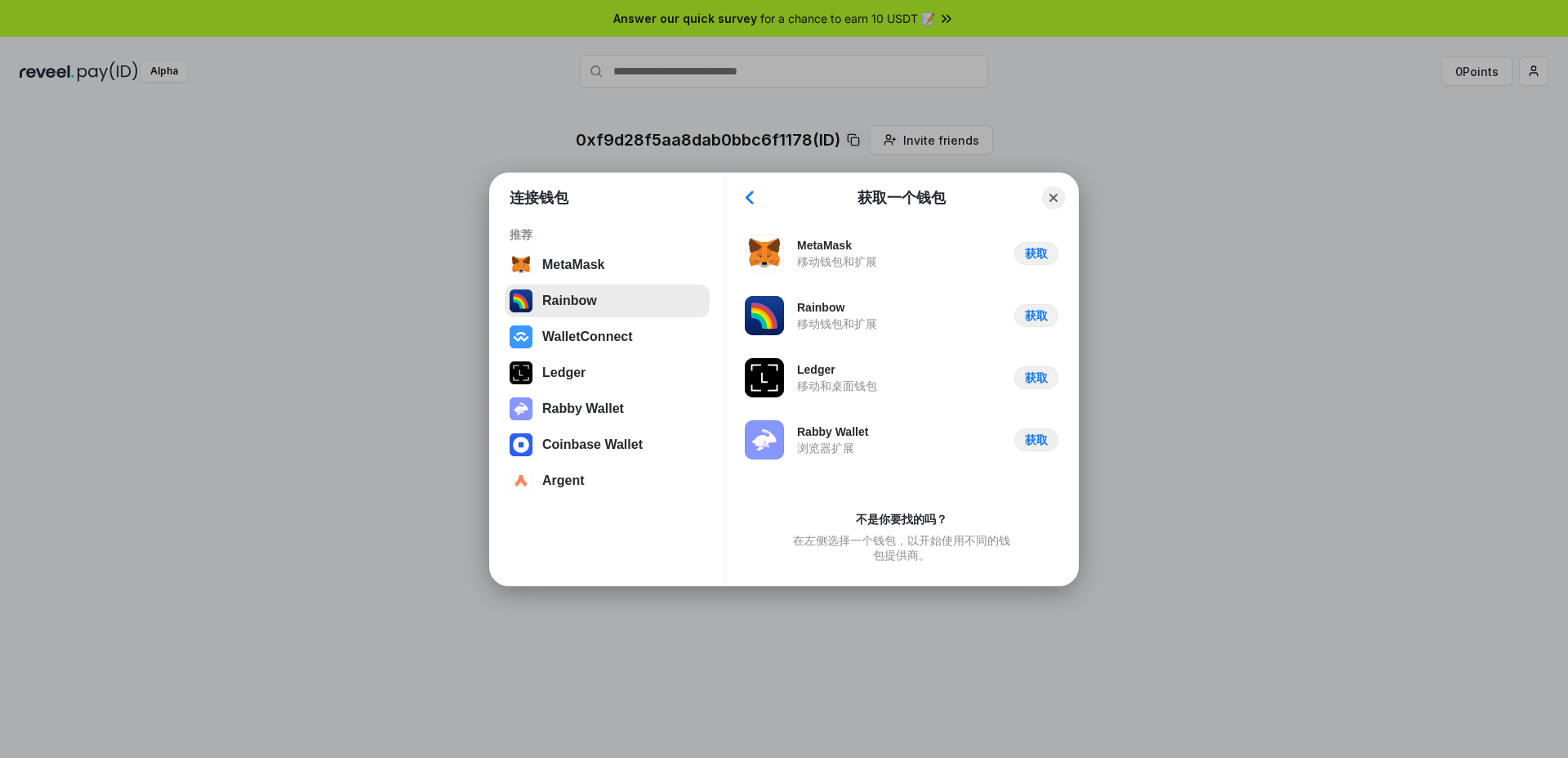
click at [584, 301] on button "Rainbow" at bounding box center [607, 301] width 205 height 33
click at [584, 328] on button "WalletConnect" at bounding box center [607, 337] width 205 height 33
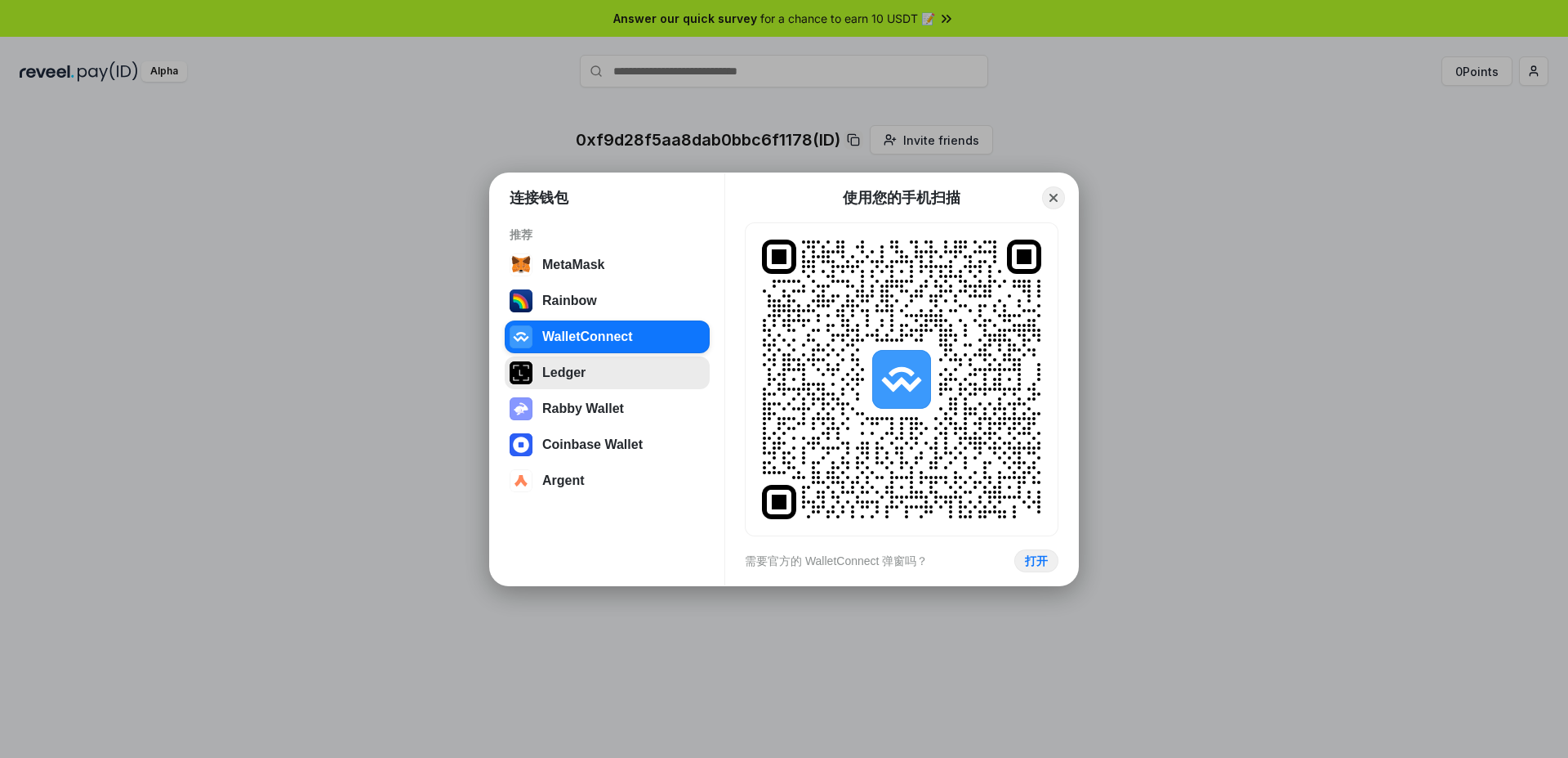
click at [571, 379] on button "Ledger" at bounding box center [607, 373] width 205 height 33
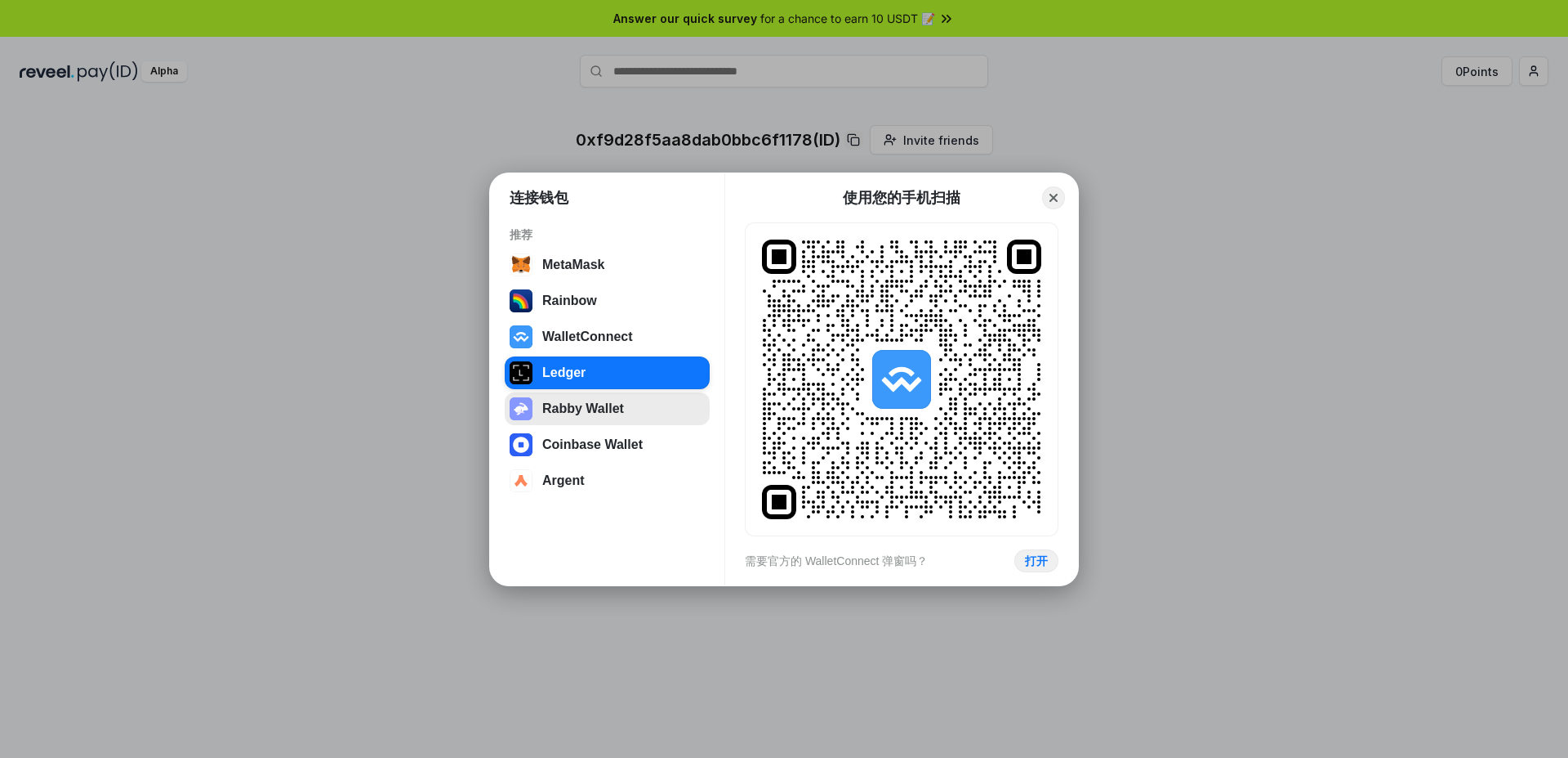
click at [575, 399] on button "Rabby Wallet" at bounding box center [607, 409] width 205 height 33
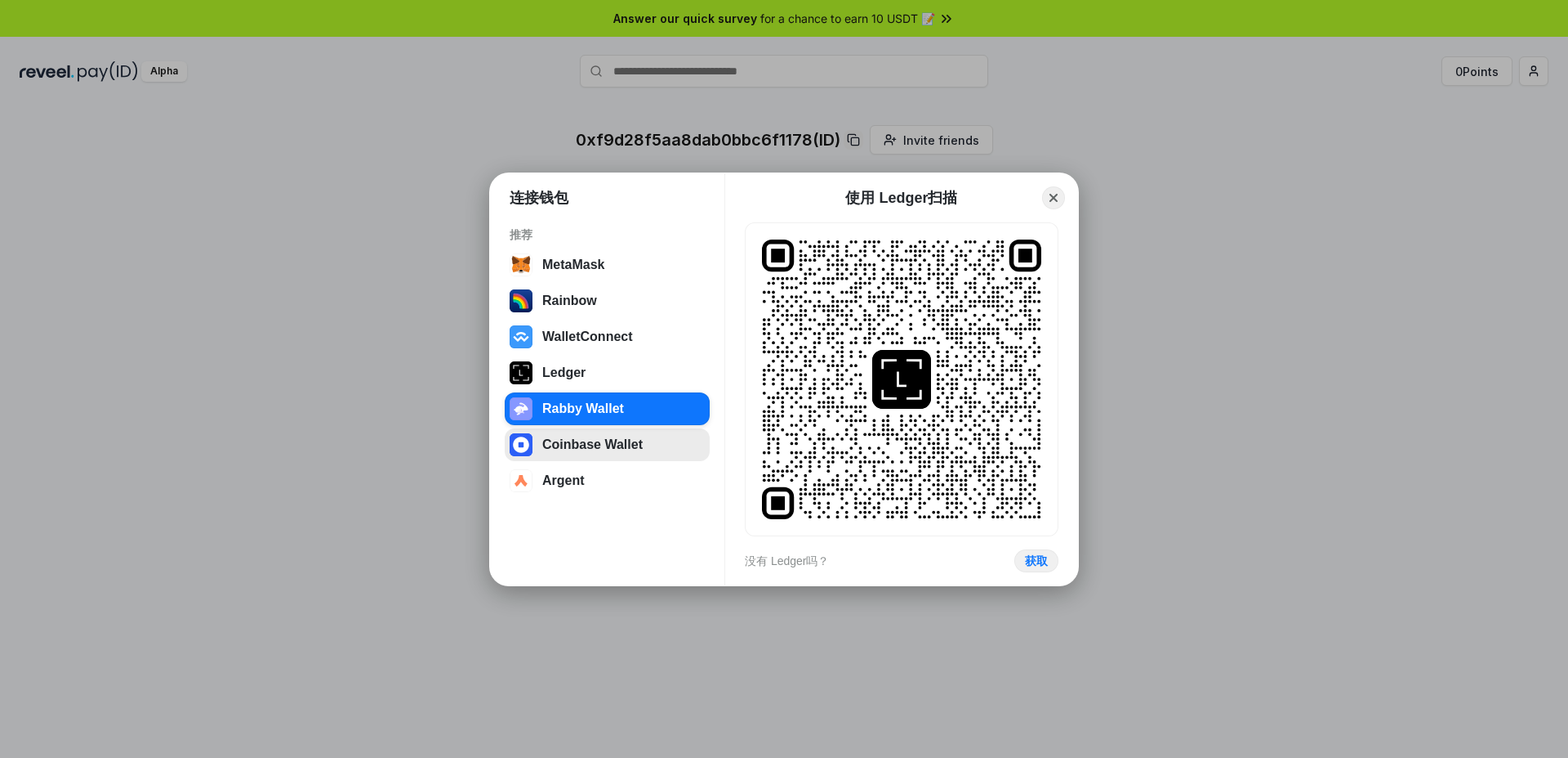
click at [574, 452] on button "Coinbase Wallet" at bounding box center [607, 444] width 205 height 33
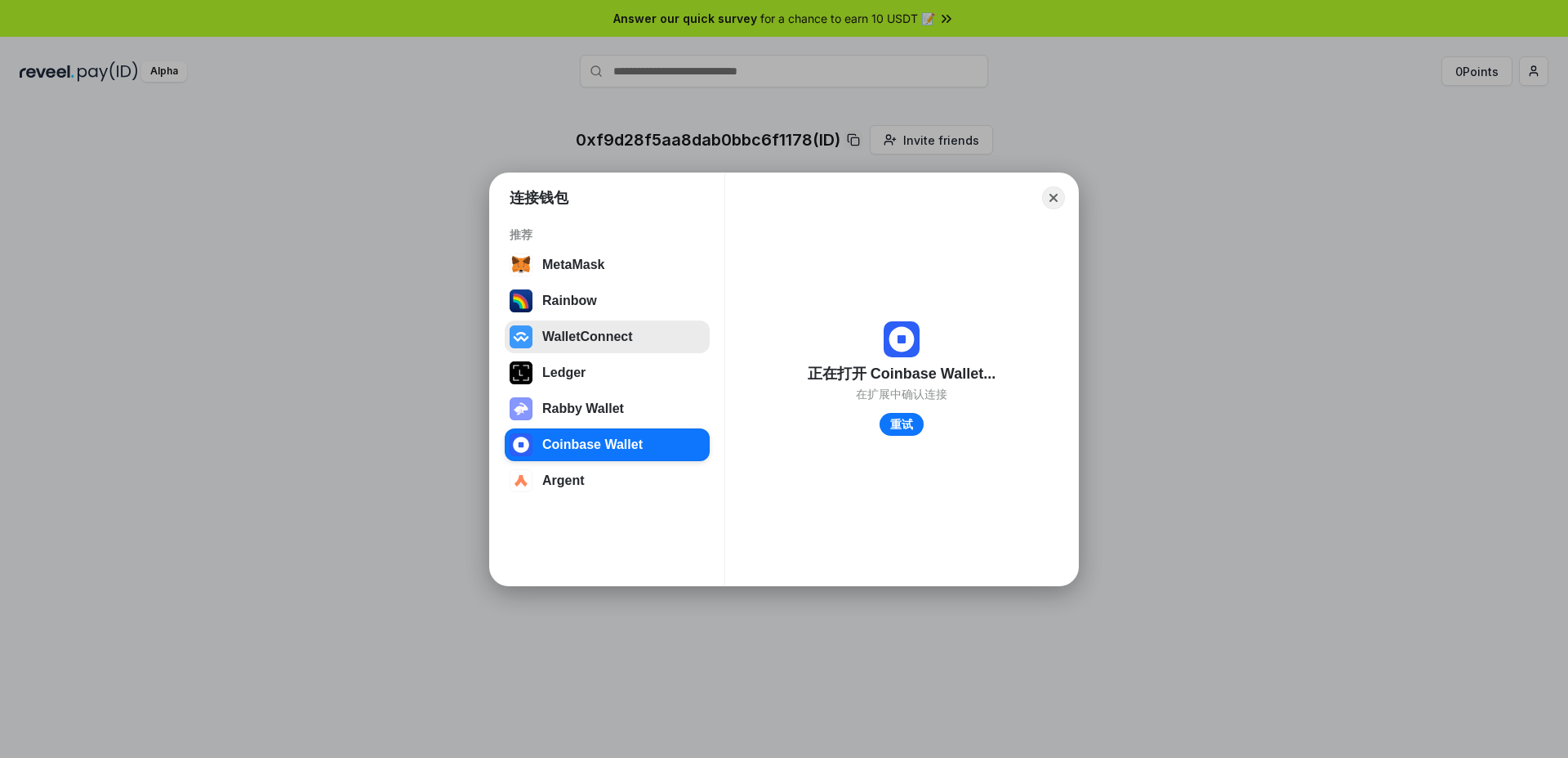
click at [590, 341] on button "WalletConnect" at bounding box center [607, 337] width 205 height 33
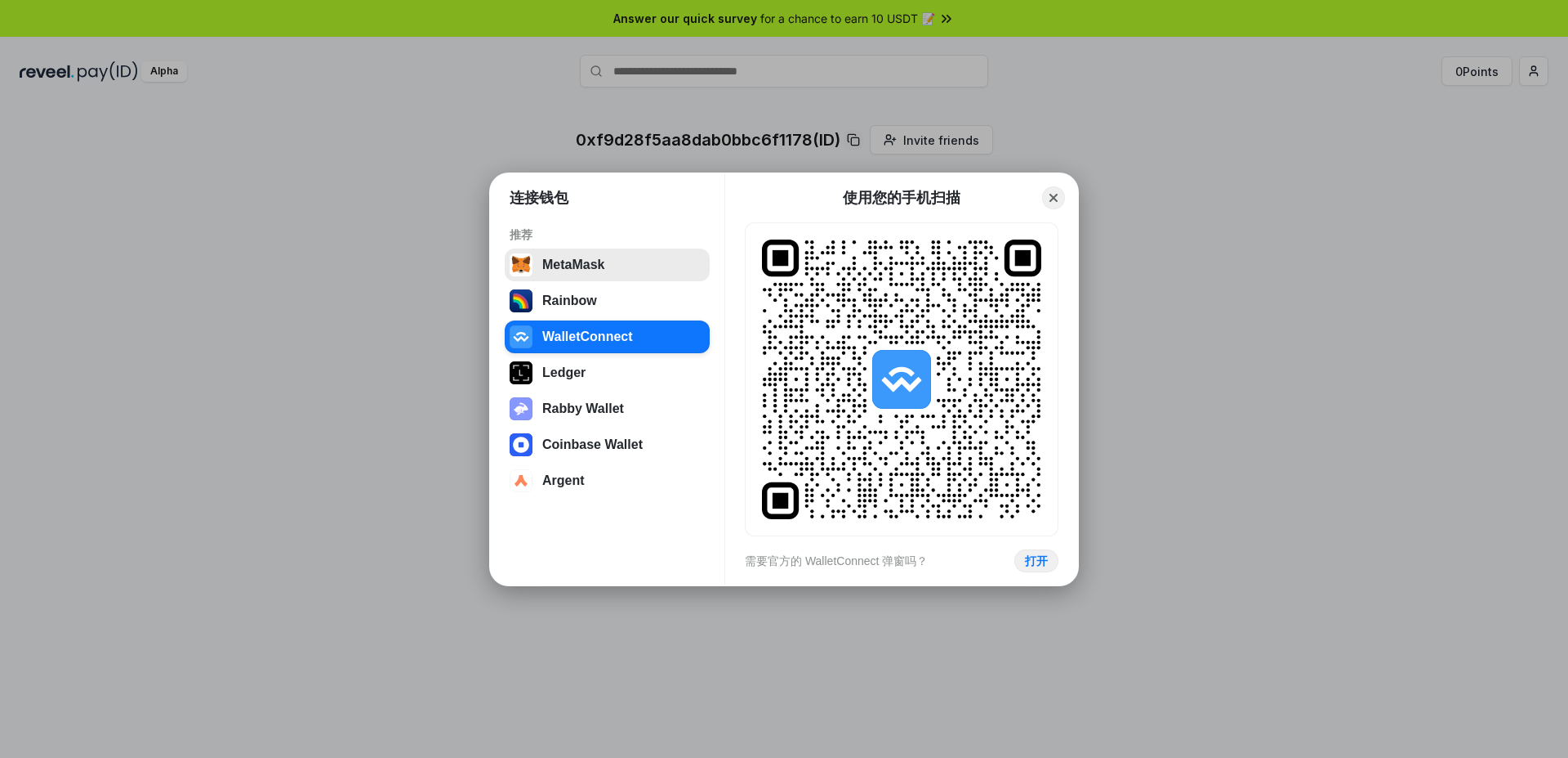
click at [592, 275] on button "MetaMask" at bounding box center [607, 265] width 205 height 33
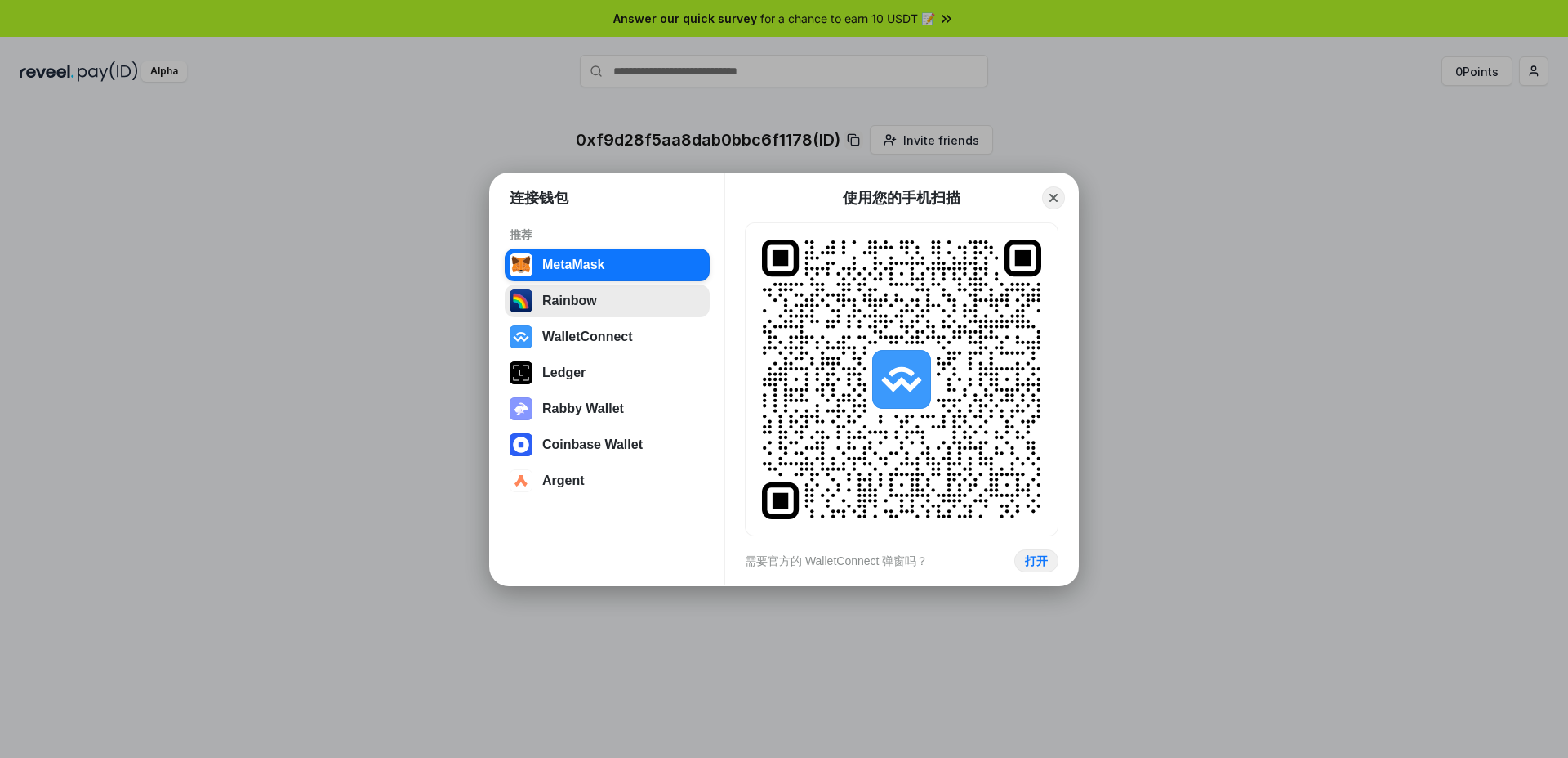
click at [588, 299] on button "Rainbow" at bounding box center [607, 301] width 205 height 33
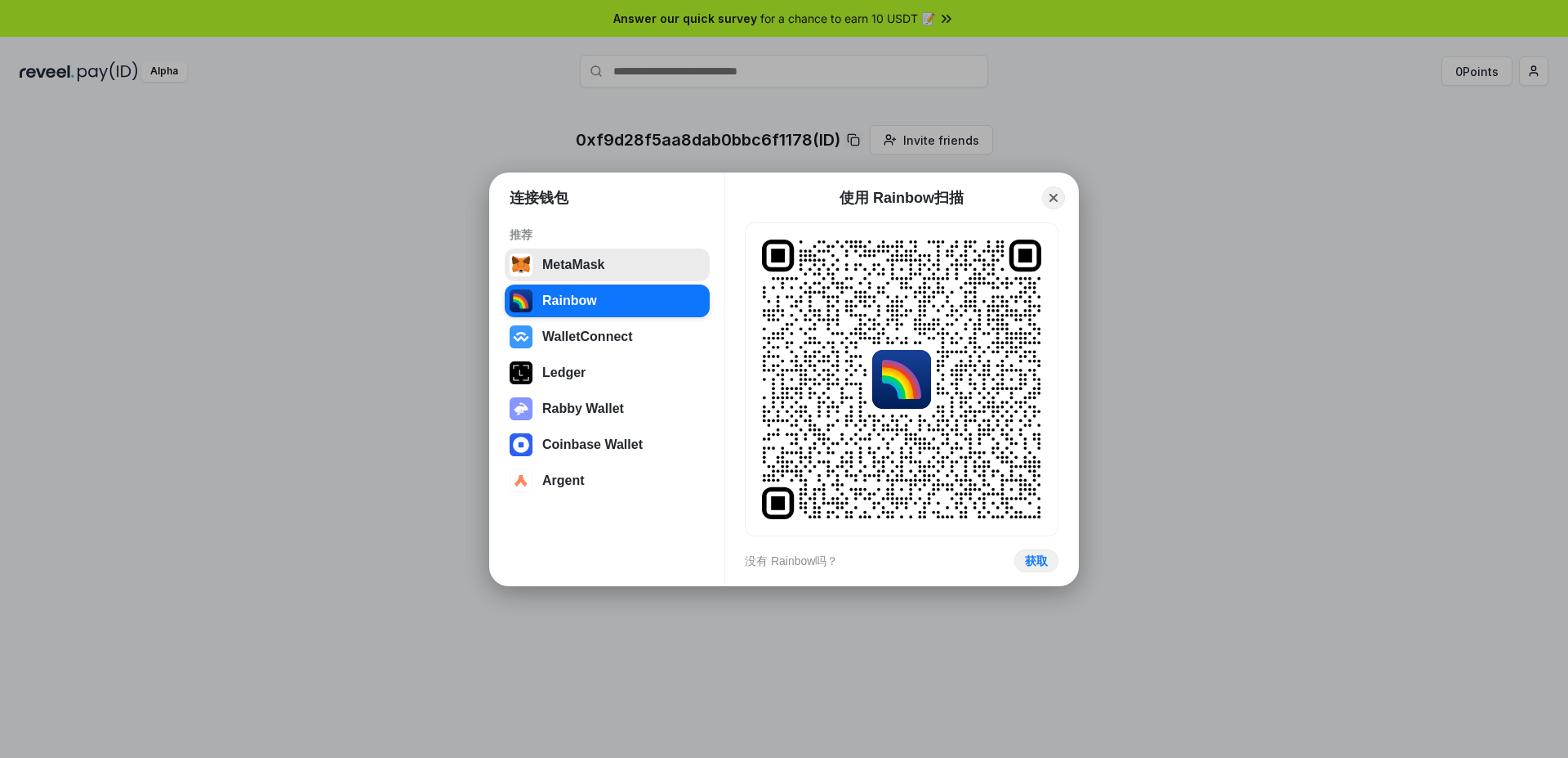
click at [595, 262] on button "MetaMask" at bounding box center [607, 265] width 205 height 33
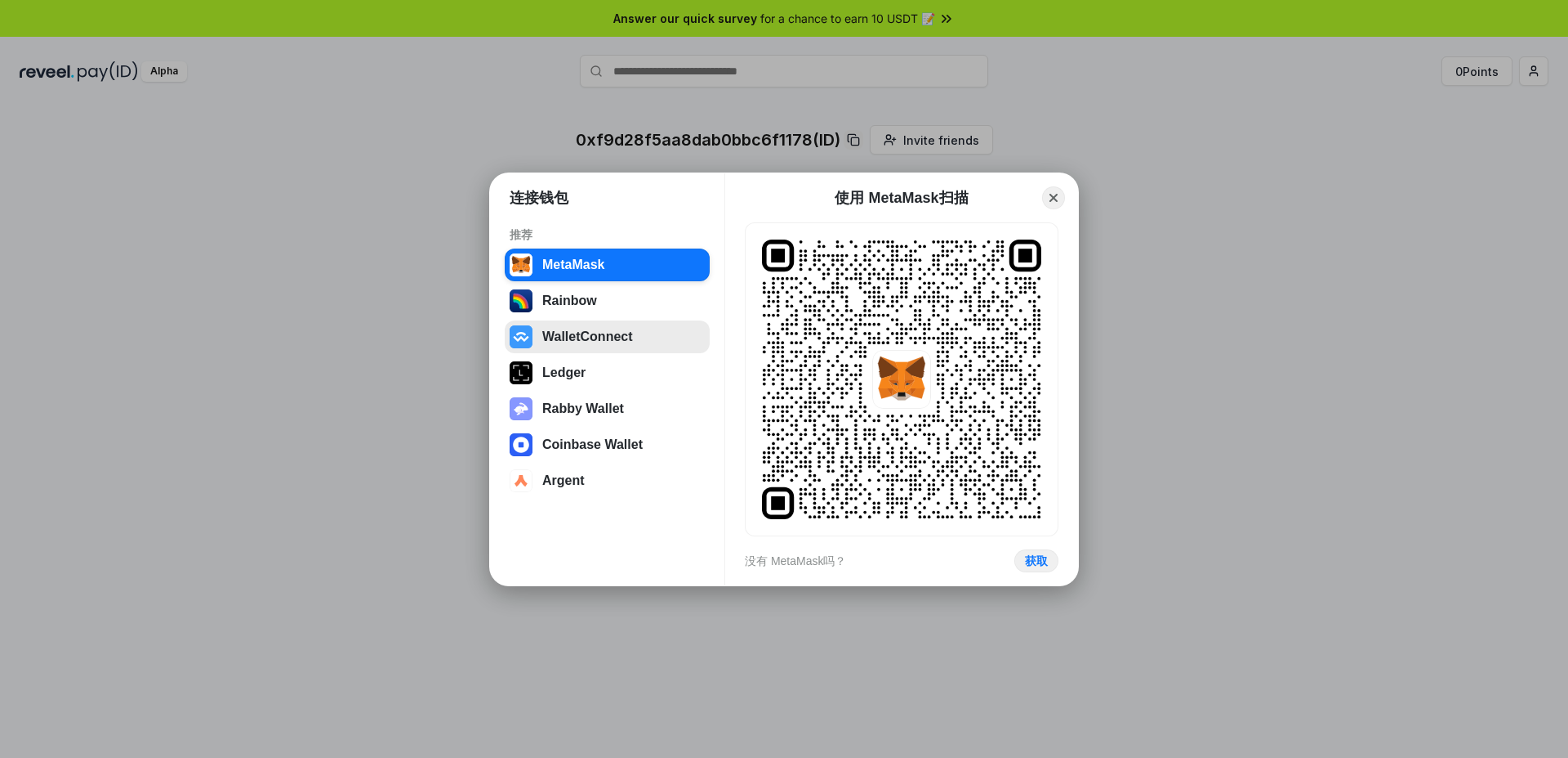
click at [591, 330] on button "WalletConnect" at bounding box center [607, 337] width 205 height 33
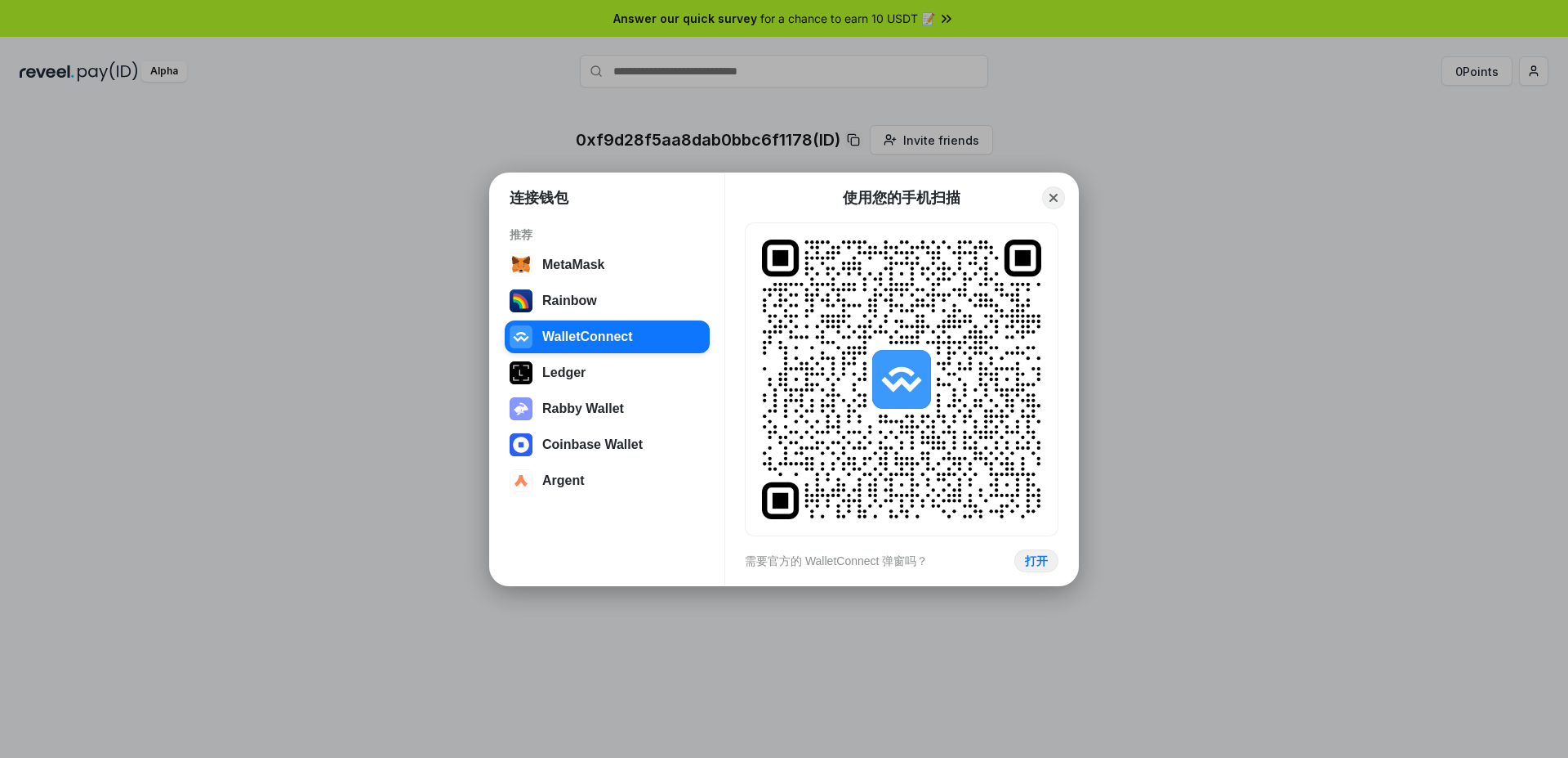
click at [894, 373] on div at bounding box center [902, 379] width 59 height 59
click at [1032, 561] on button "打开" at bounding box center [1036, 560] width 45 height 23
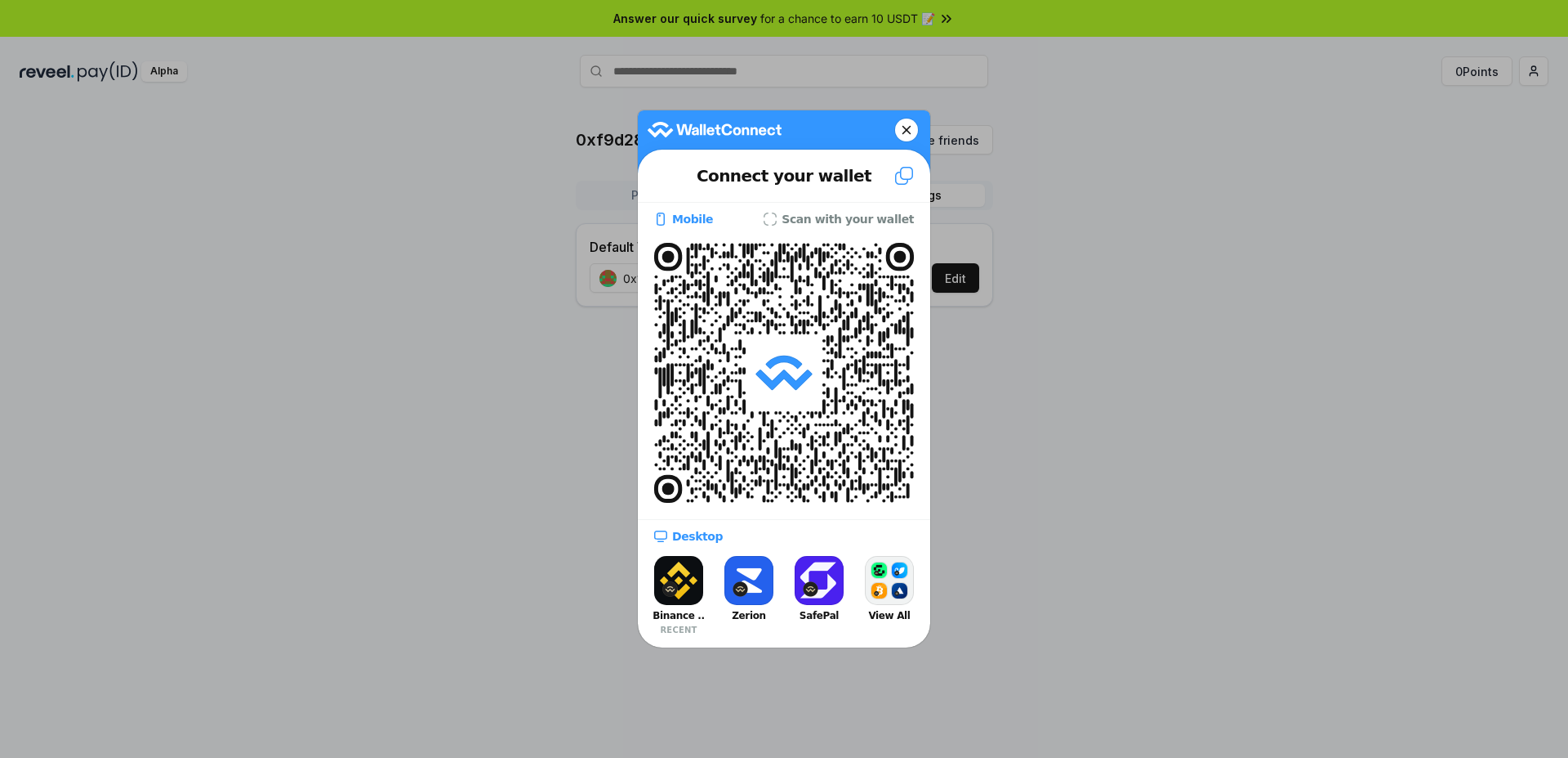
click at [0, 0] on slot "Scan with your wallet" at bounding box center [0, 0] width 0 height 0
click at [679, 486] on rect at bounding box center [668, 489] width 28 height 28
click at [0, 0] on slot "Scan with your wallet" at bounding box center [0, 0] width 0 height 0
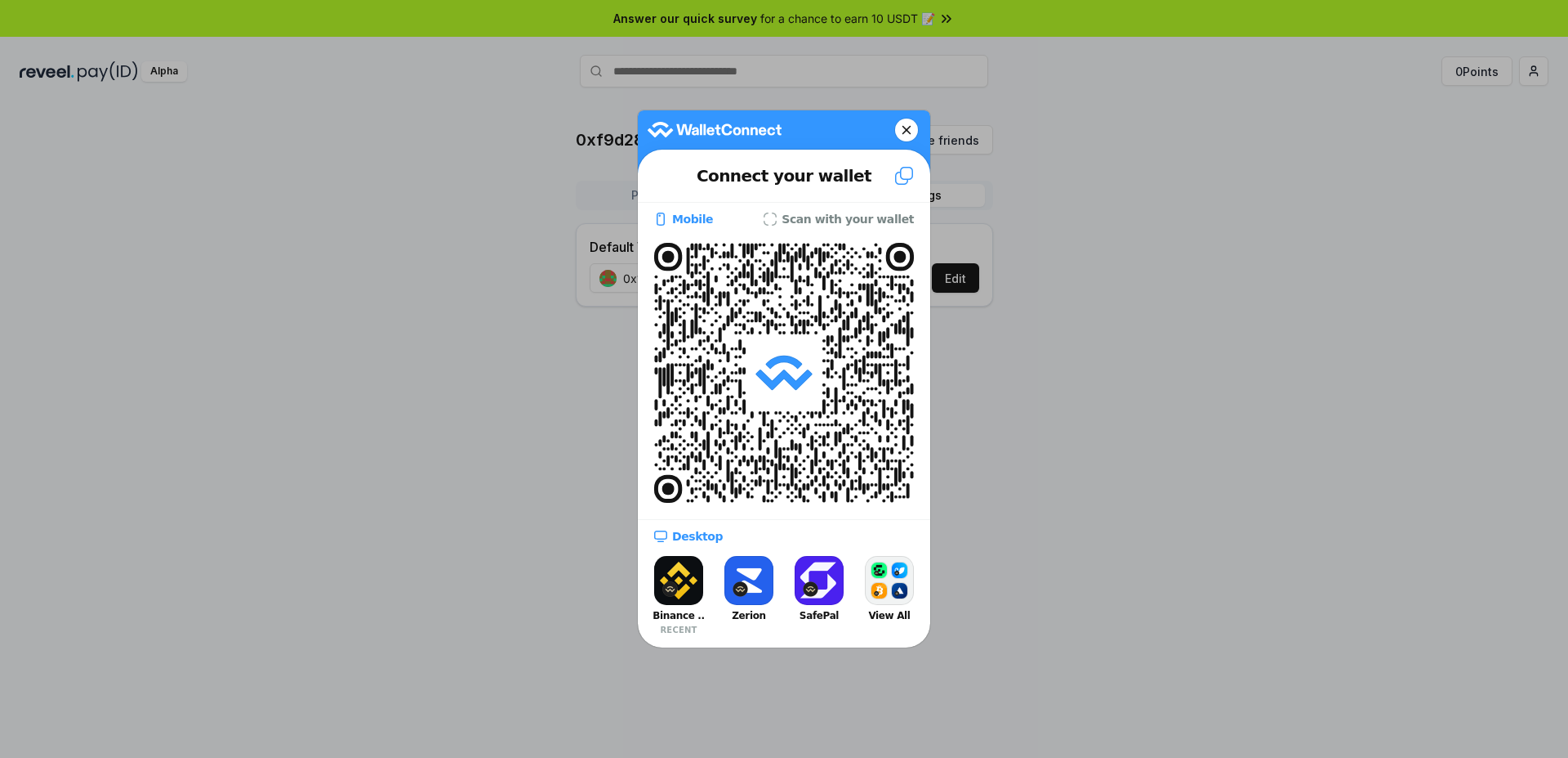
click at [0, 0] on slot "Scan with your wallet" at bounding box center [0, 0] width 0 height 0
click at [718, 211] on div "Mobile Scan with your wallet" at bounding box center [784, 218] width 260 height 16
click at [0, 0] on slot "Mobile" at bounding box center [0, 0] width 0 height 0
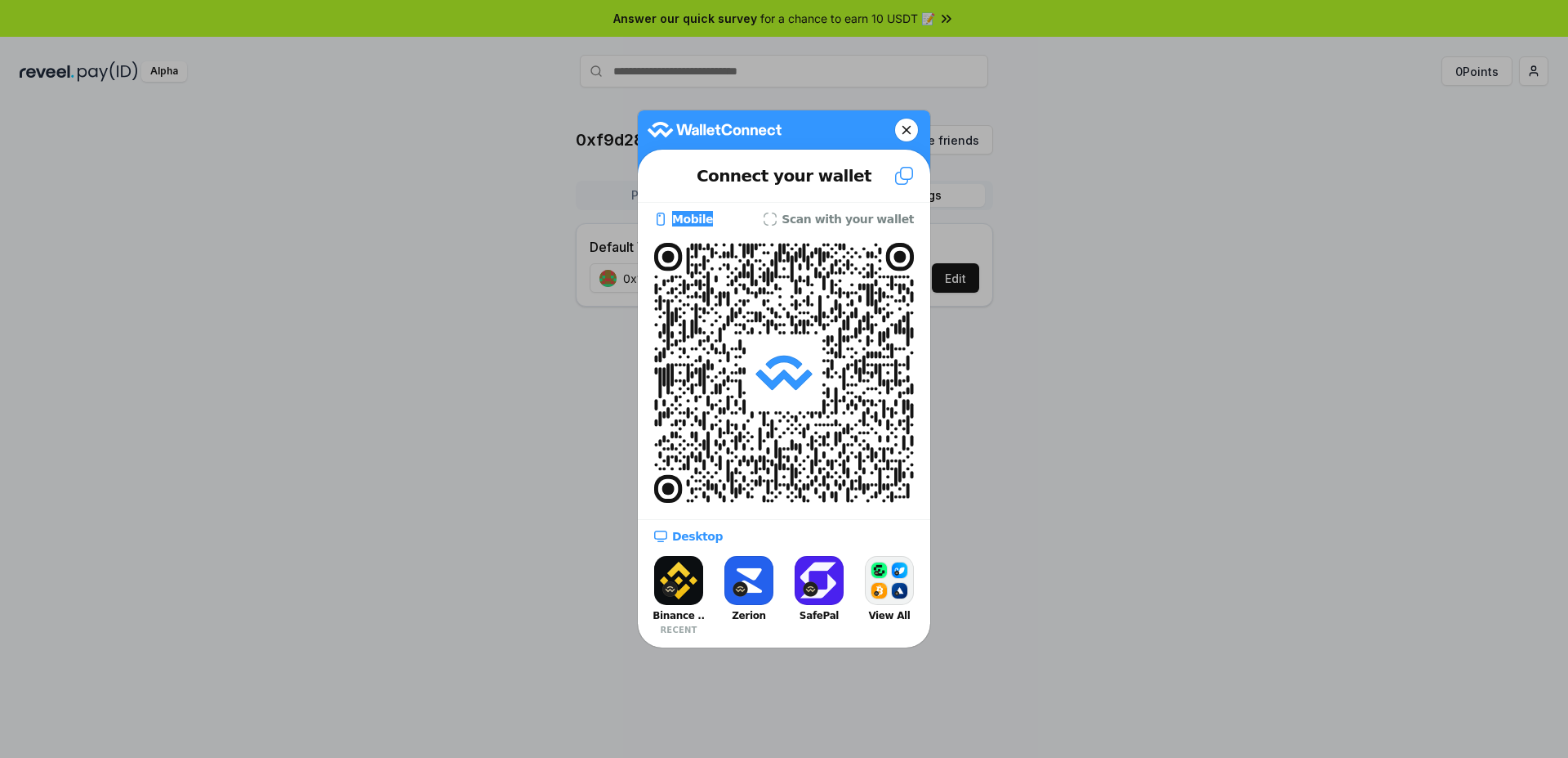
click at [904, 567] on button "View All" at bounding box center [889, 595] width 65 height 87
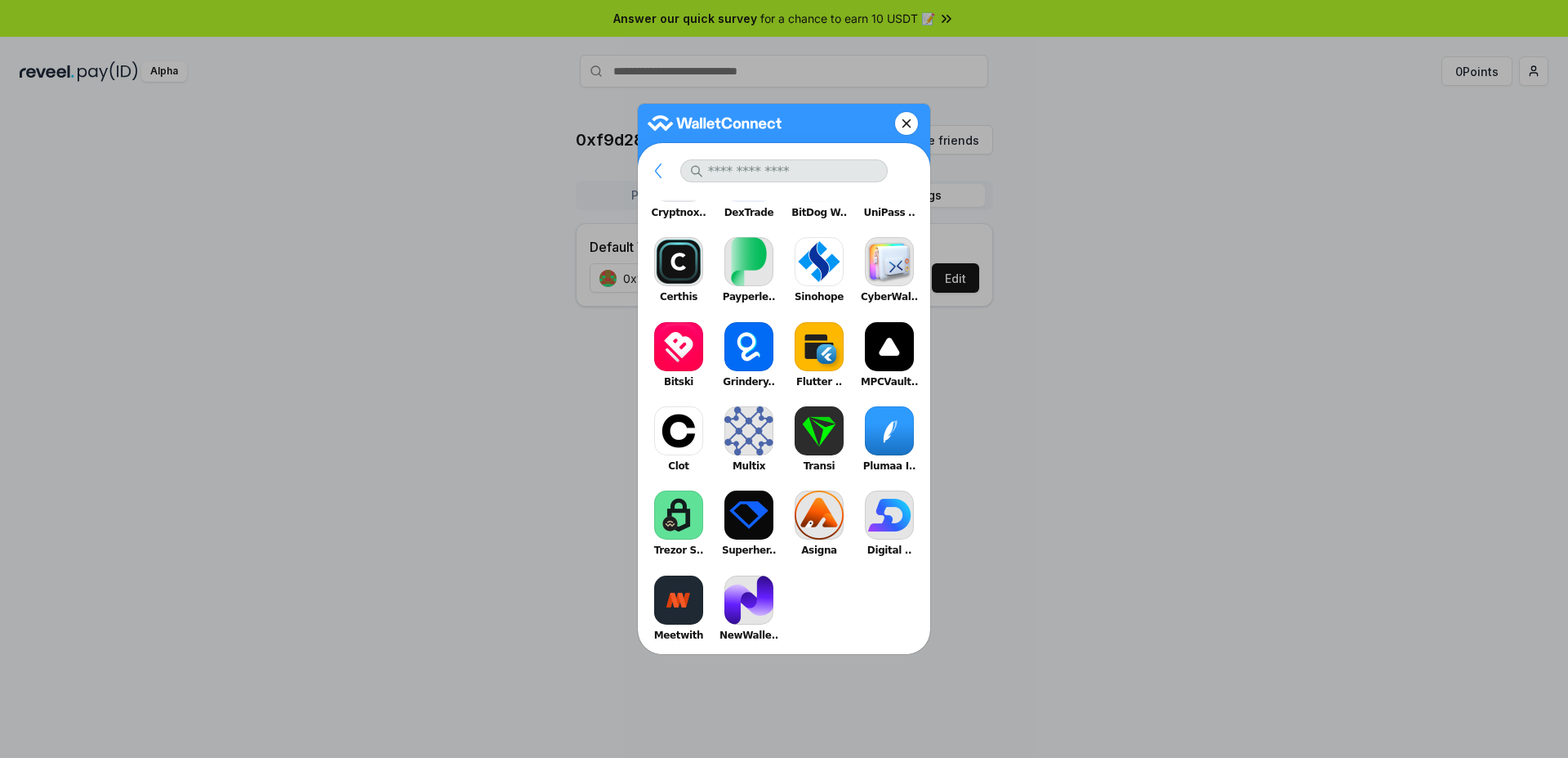
scroll to position [3772, 0]
click at [911, 130] on icon at bounding box center [907, 123] width 10 height 23
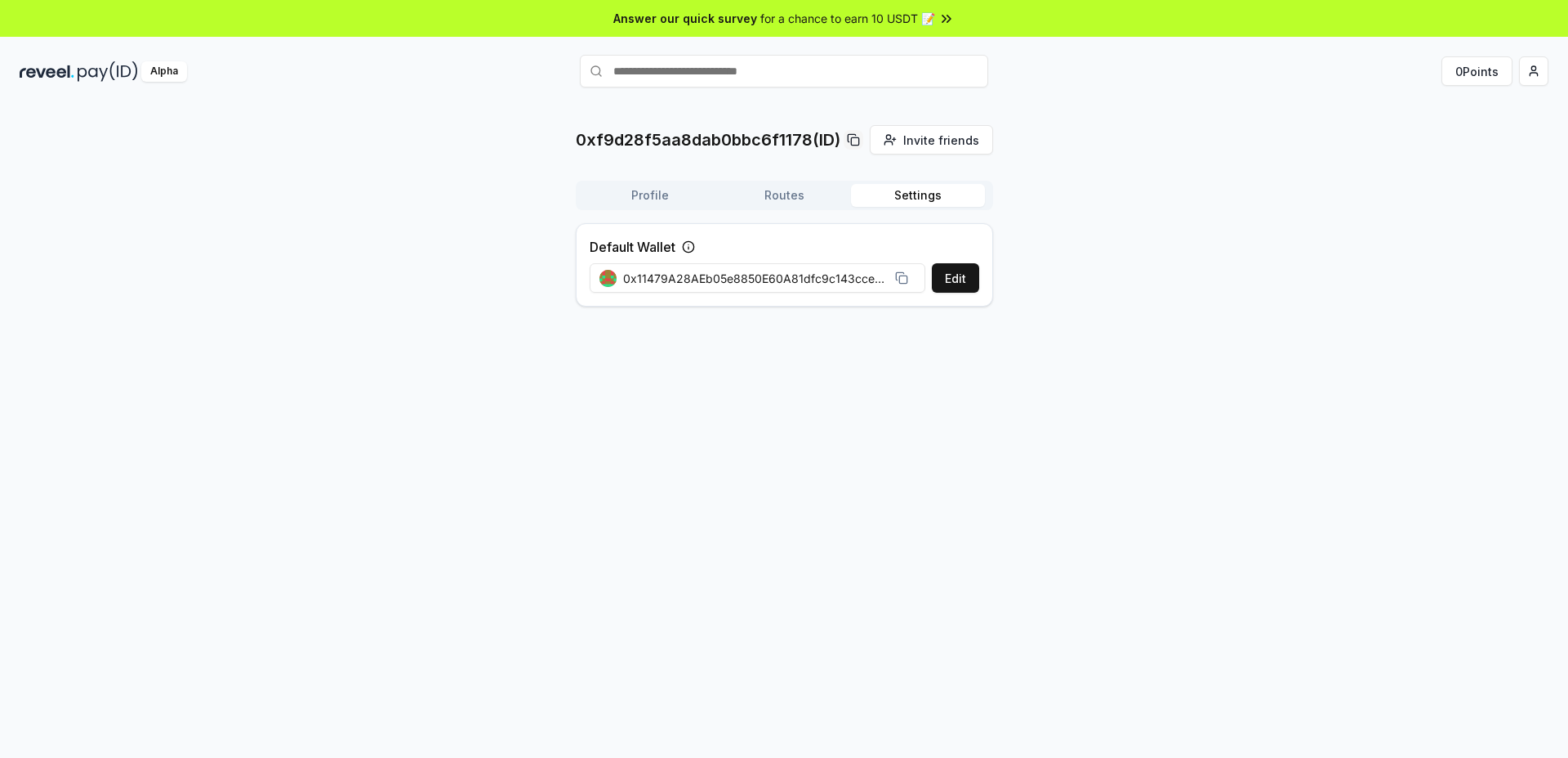
click at [789, 188] on button "Routes" at bounding box center [784, 195] width 134 height 23
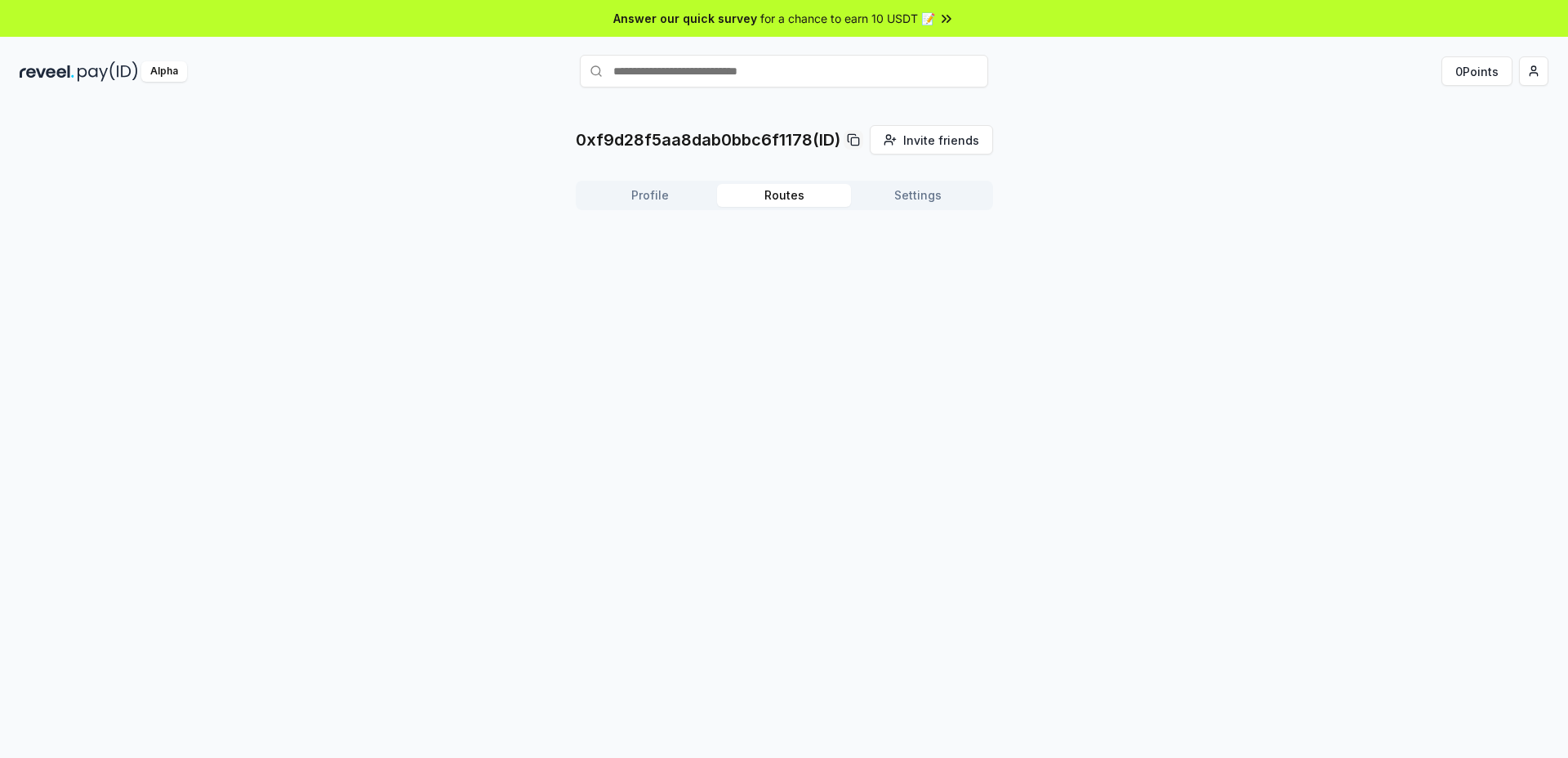
click at [668, 197] on button "Profile" at bounding box center [650, 195] width 134 height 23
